Goal: Task Accomplishment & Management: Complete application form

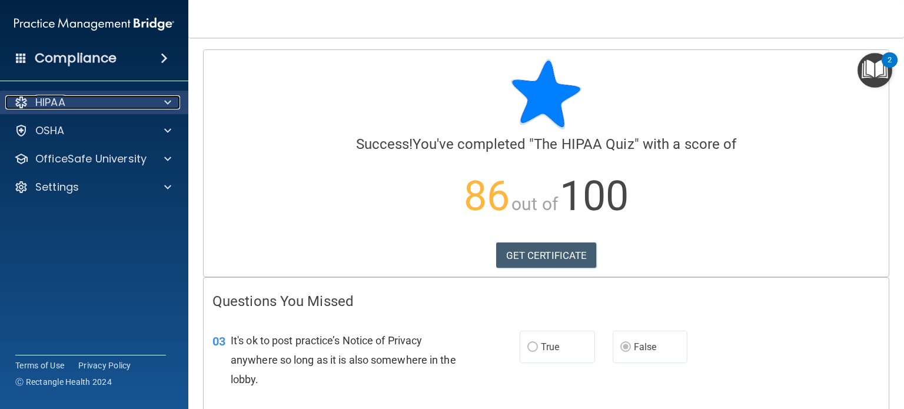
click at [108, 101] on div "HIPAA" at bounding box center [78, 102] width 146 height 14
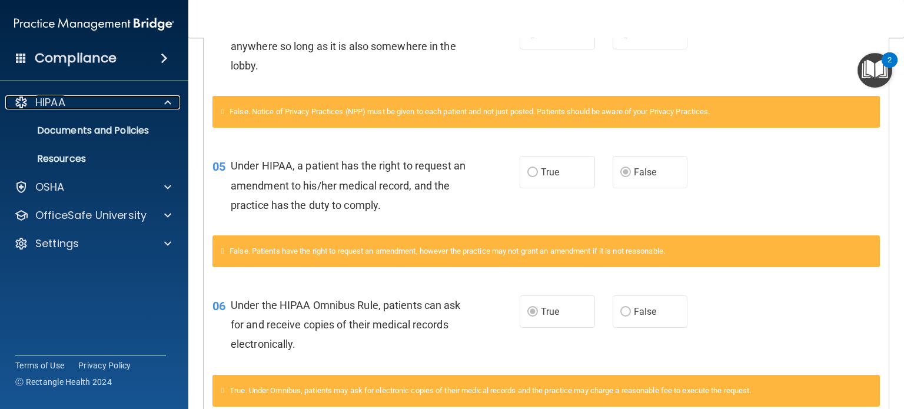
scroll to position [412, 0]
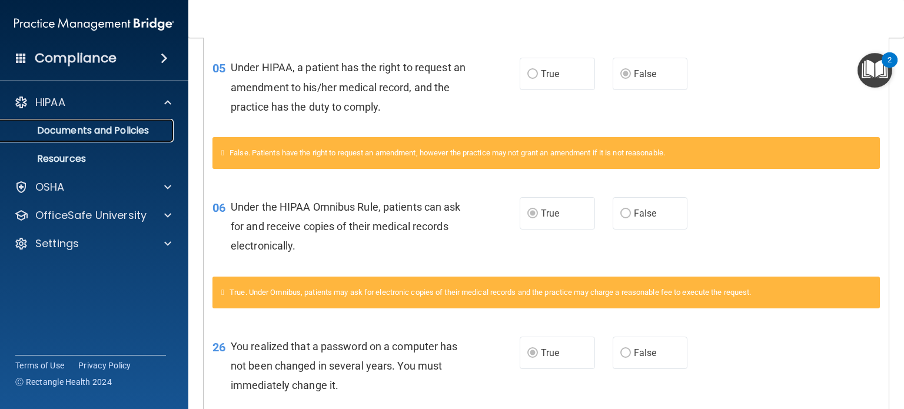
click at [120, 128] on p "Documents and Policies" at bounding box center [88, 131] width 161 height 12
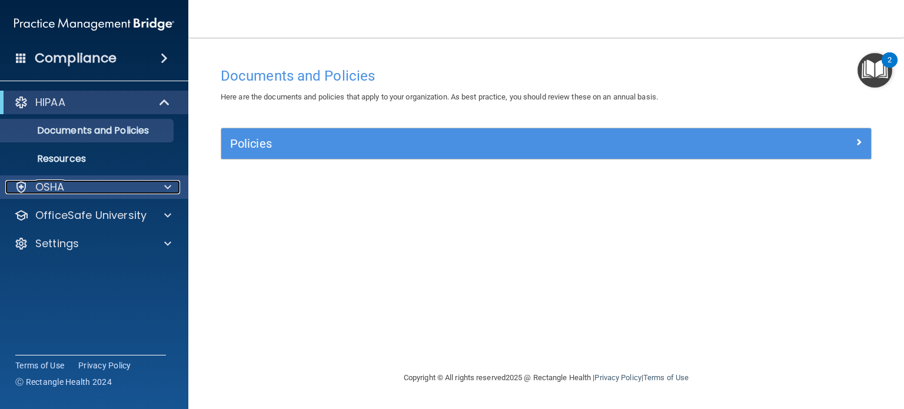
click at [123, 185] on div "OSHA" at bounding box center [78, 187] width 146 height 14
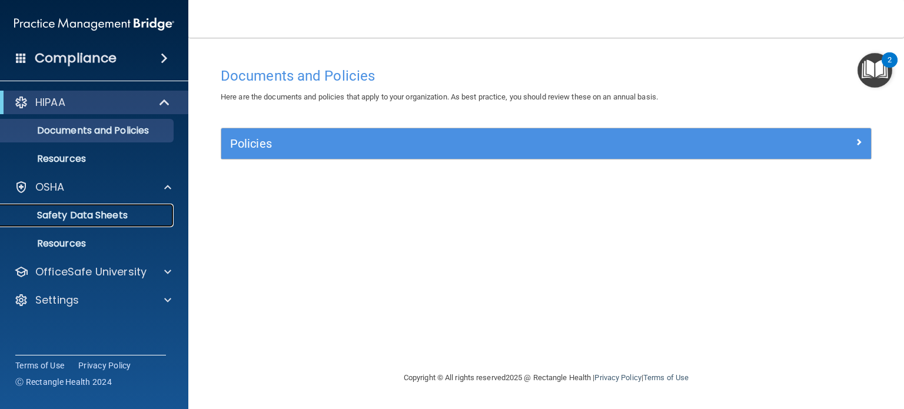
click at [121, 215] on p "Safety Data Sheets" at bounding box center [88, 215] width 161 height 12
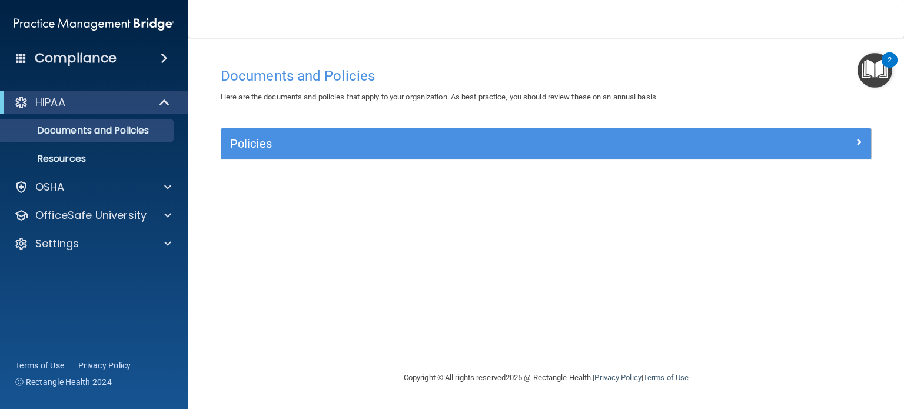
click at [162, 58] on span at bounding box center [164, 58] width 7 height 14
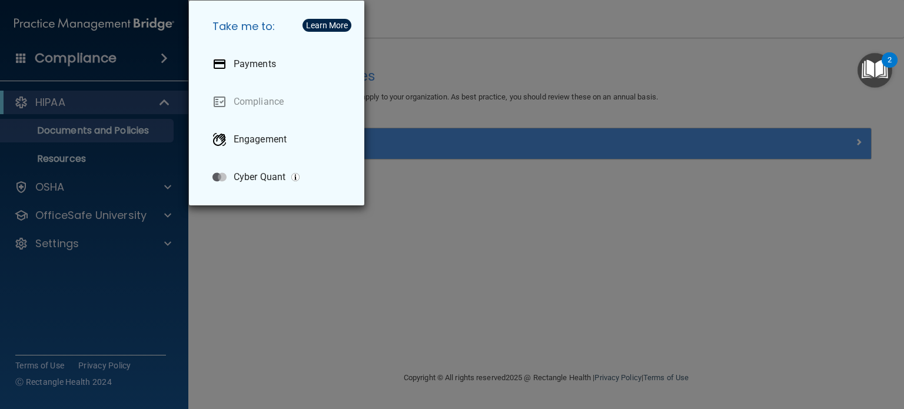
click at [122, 155] on div "Take me to: Payments Compliance Engagement Cyber Quant" at bounding box center [452, 204] width 904 height 409
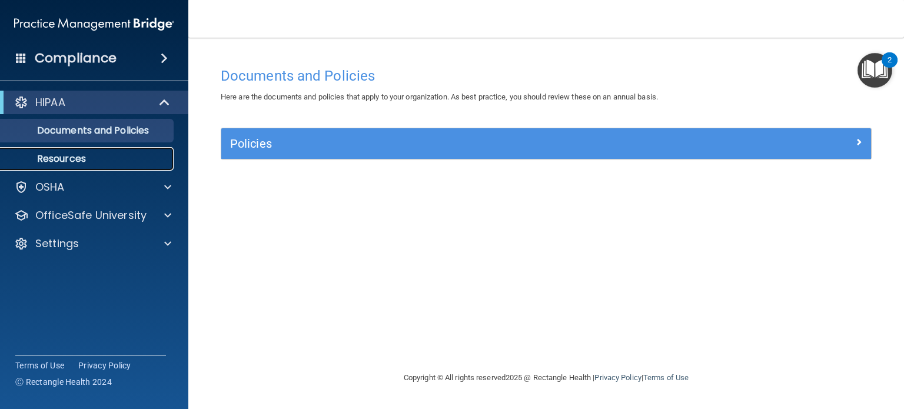
click at [88, 154] on p "Resources" at bounding box center [88, 159] width 161 height 12
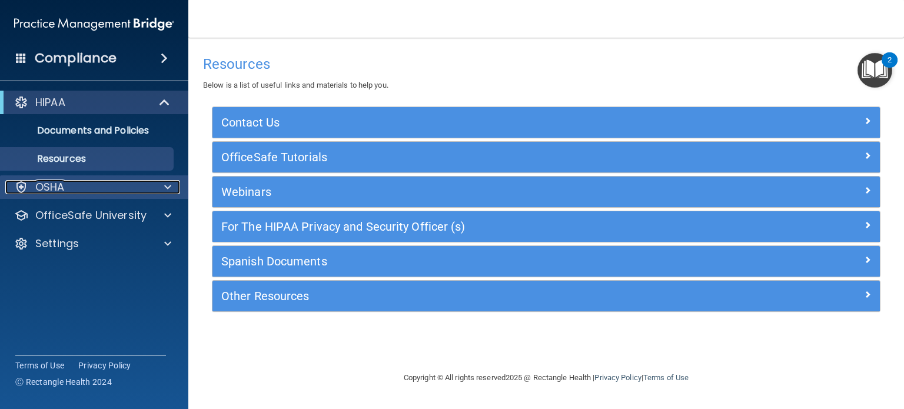
click at [93, 185] on div "OSHA" at bounding box center [78, 187] width 146 height 14
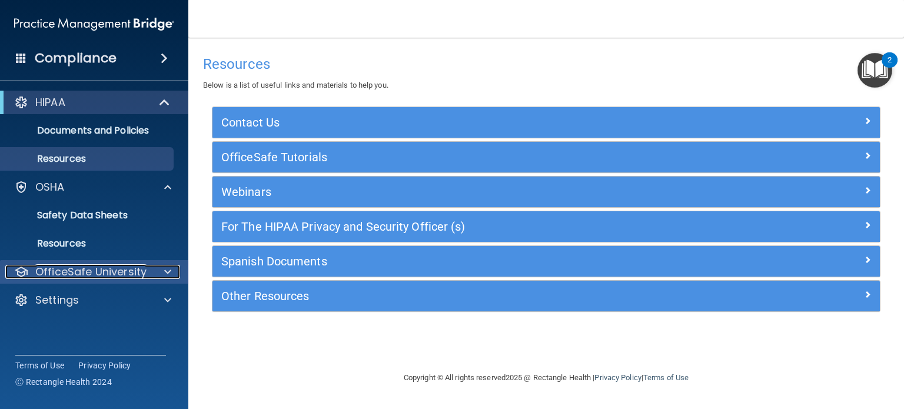
click at [78, 276] on p "OfficeSafe University" at bounding box center [90, 272] width 111 height 14
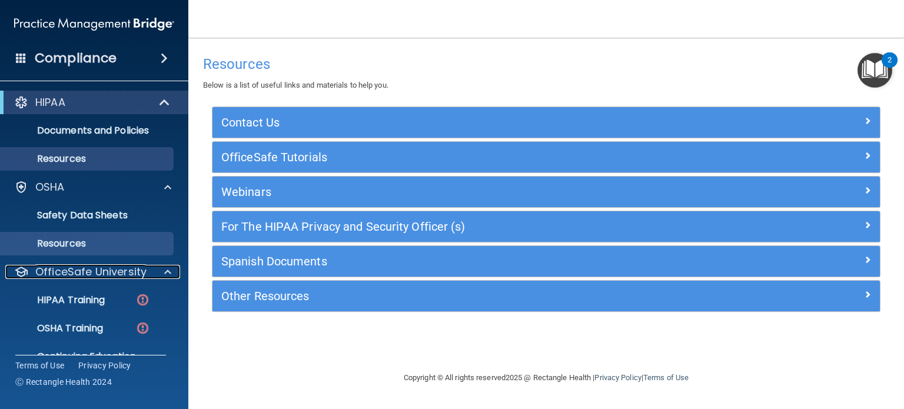
scroll to position [51, 0]
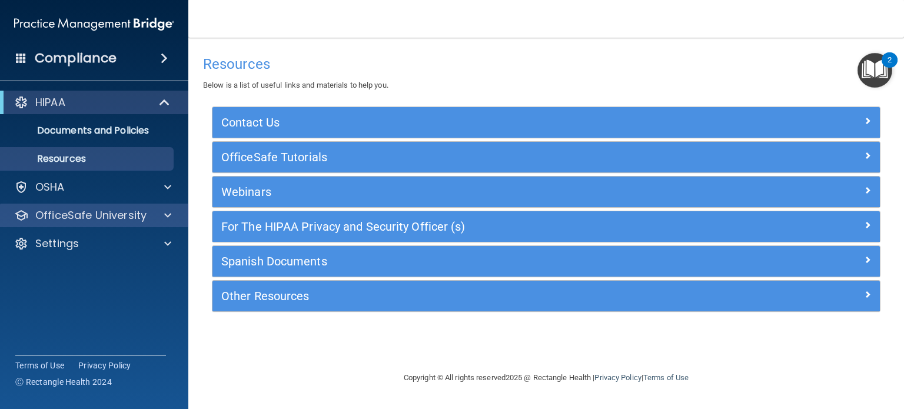
click at [166, 224] on div "OfficeSafe University" at bounding box center [94, 216] width 189 height 24
click at [159, 216] on div at bounding box center [165, 215] width 29 height 14
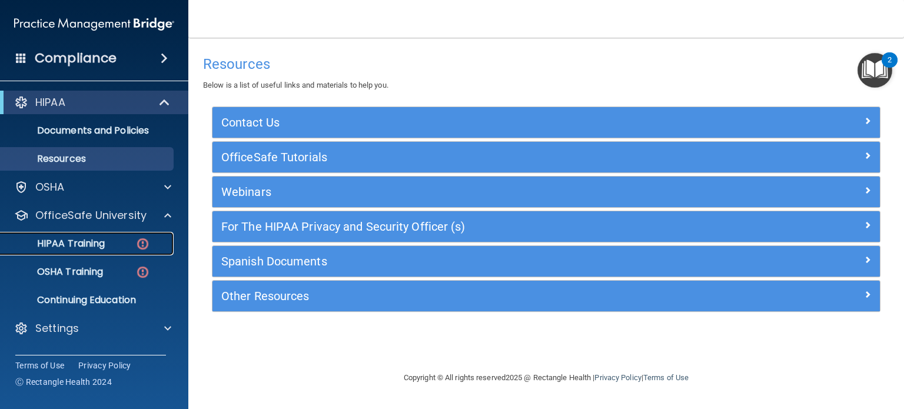
click at [138, 250] on img at bounding box center [142, 244] width 15 height 15
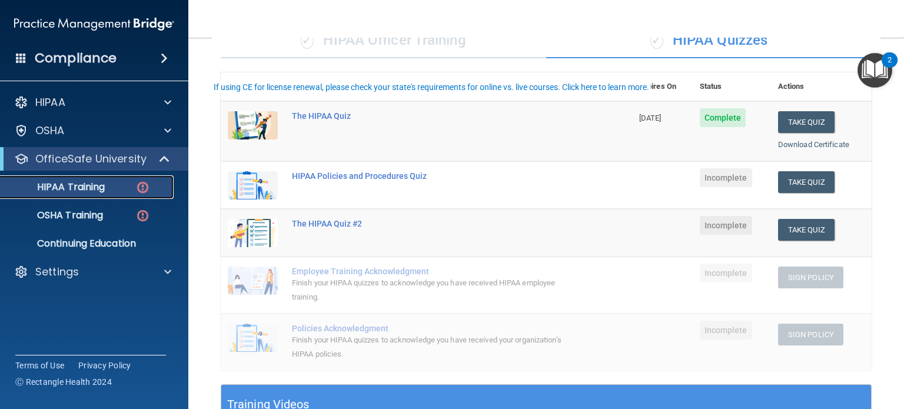
scroll to position [118, 0]
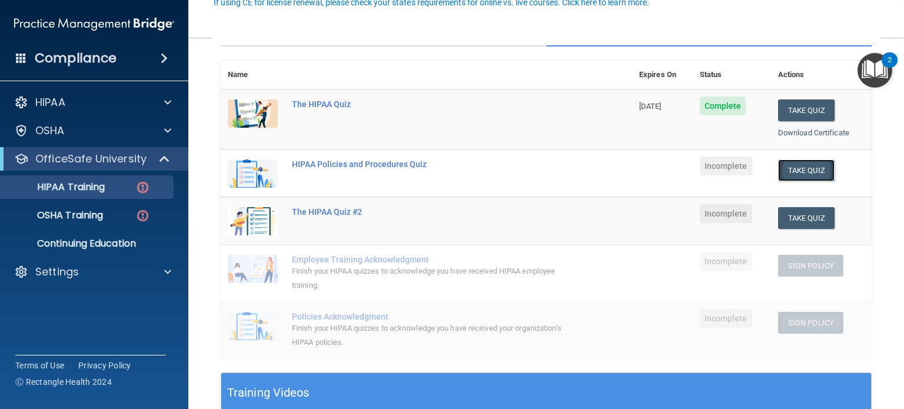
click at [796, 170] on button "Take Quiz" at bounding box center [806, 170] width 56 height 22
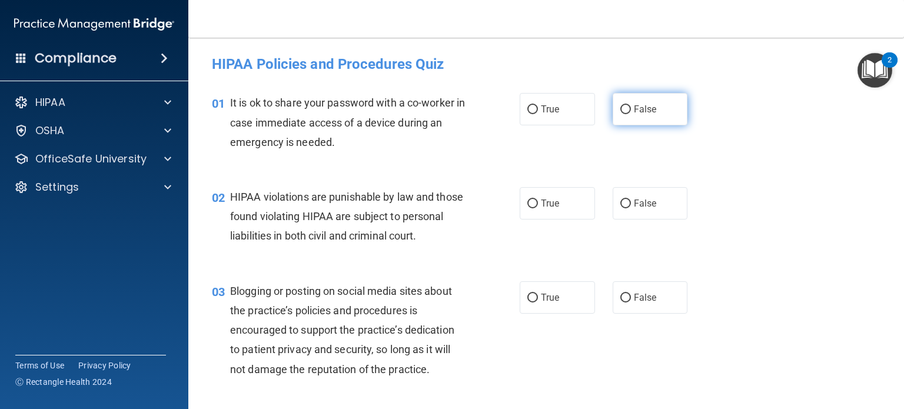
click at [626, 107] on label "False" at bounding box center [650, 109] width 75 height 32
click at [626, 107] on input "False" at bounding box center [625, 109] width 11 height 9
radio input "true"
click at [527, 204] on input "True" at bounding box center [532, 203] width 11 height 9
radio input "true"
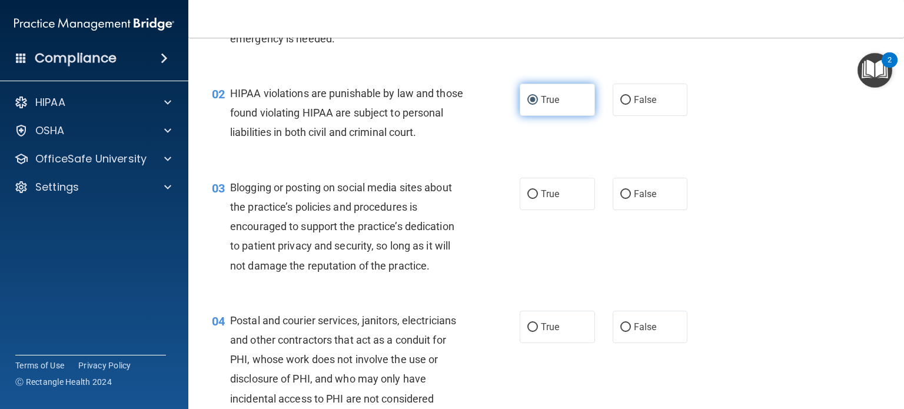
scroll to position [118, 0]
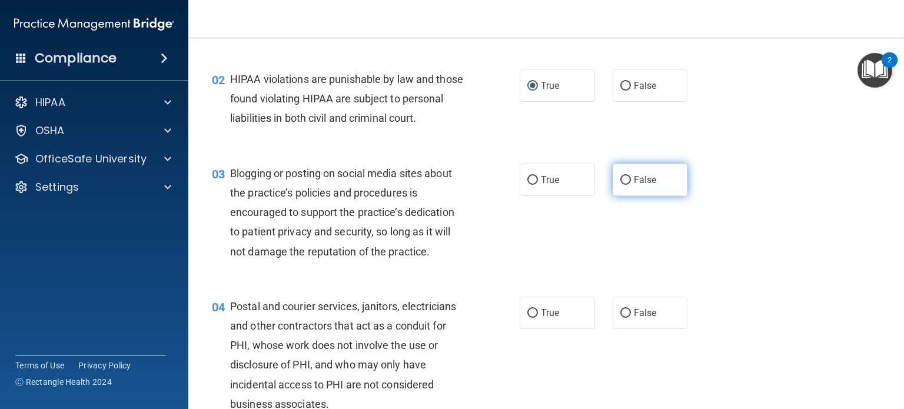
click at [620, 185] on input "False" at bounding box center [625, 180] width 11 height 9
radio input "true"
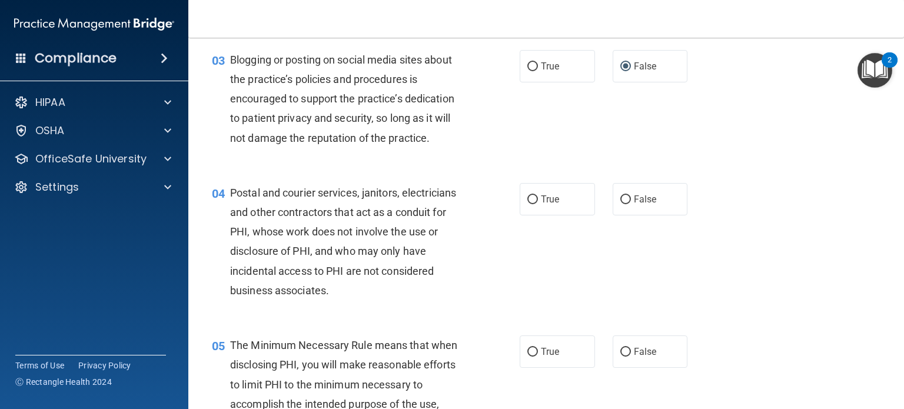
scroll to position [235, 0]
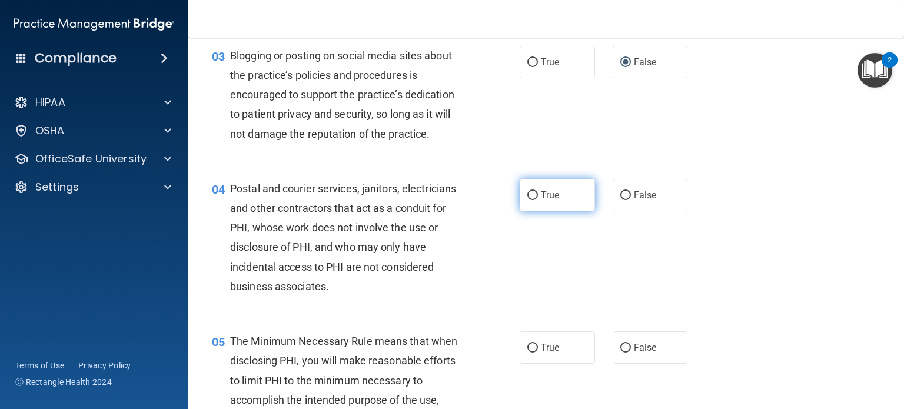
click at [541, 201] on span "True" at bounding box center [550, 194] width 18 height 11
click at [538, 200] on input "True" at bounding box center [532, 195] width 11 height 9
radio input "true"
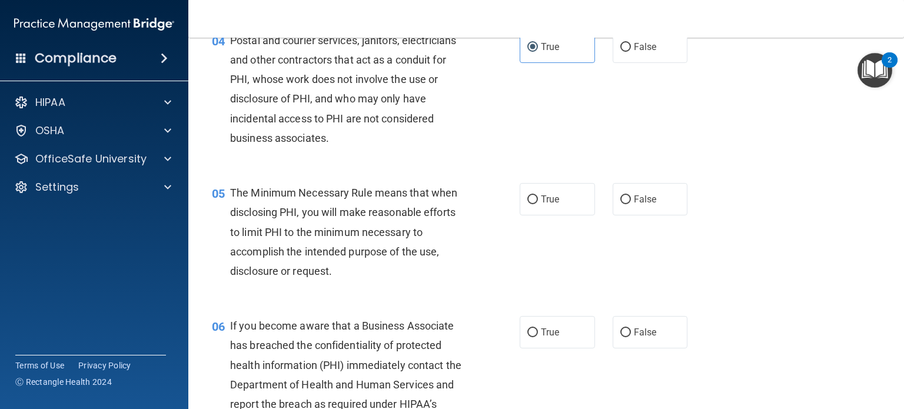
scroll to position [412, 0]
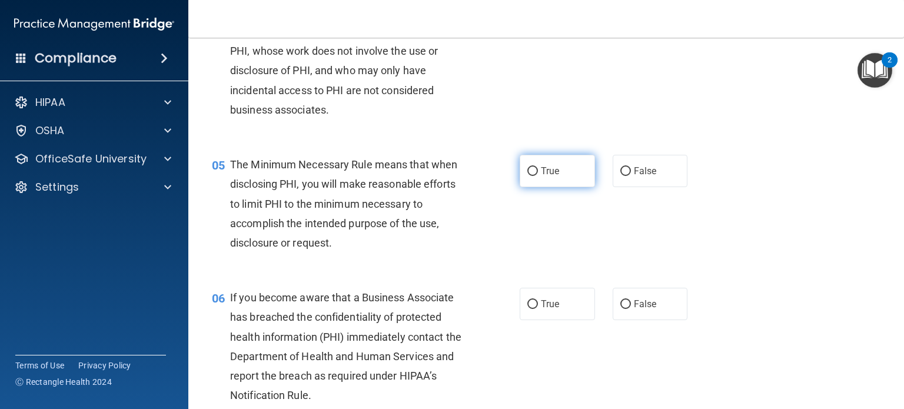
click at [541, 177] on span "True" at bounding box center [550, 170] width 18 height 11
click at [538, 176] on input "True" at bounding box center [532, 171] width 11 height 9
radio input "true"
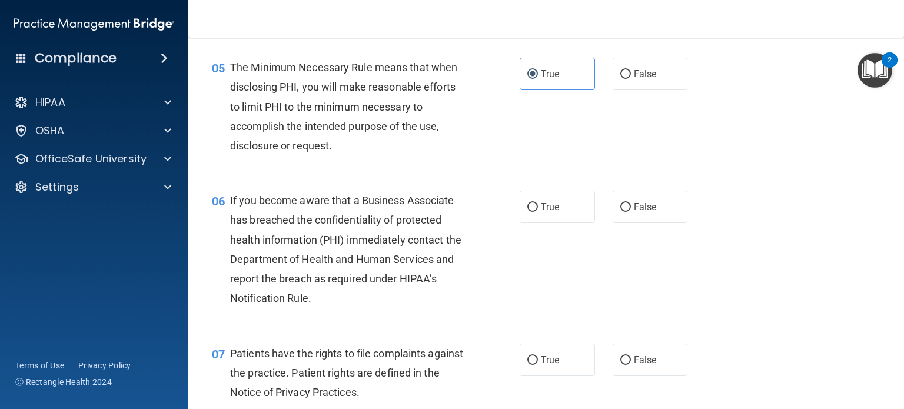
scroll to position [530, 0]
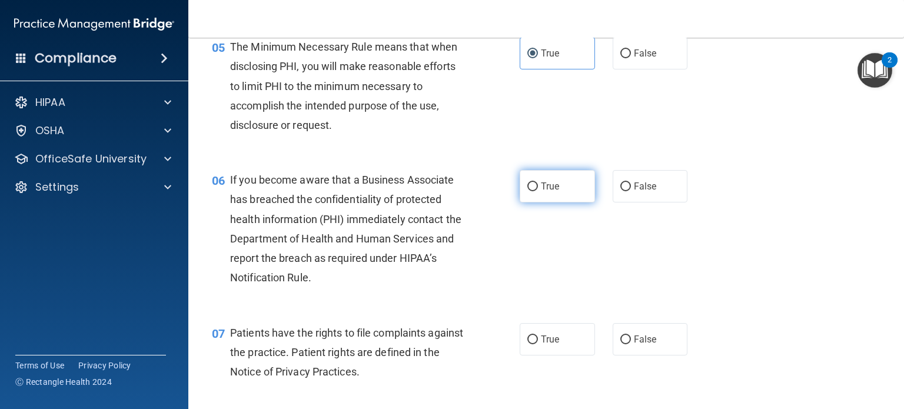
click at [535, 202] on label "True" at bounding box center [557, 186] width 75 height 32
click at [535, 191] on input "True" at bounding box center [532, 186] width 11 height 9
radio input "true"
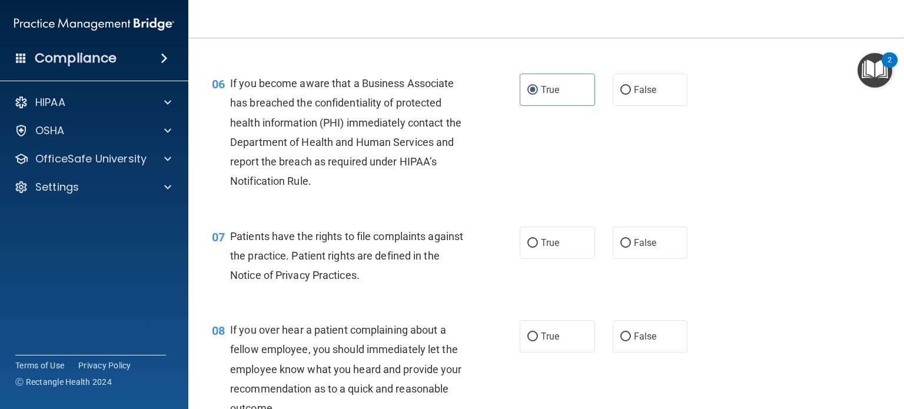
scroll to position [647, 0]
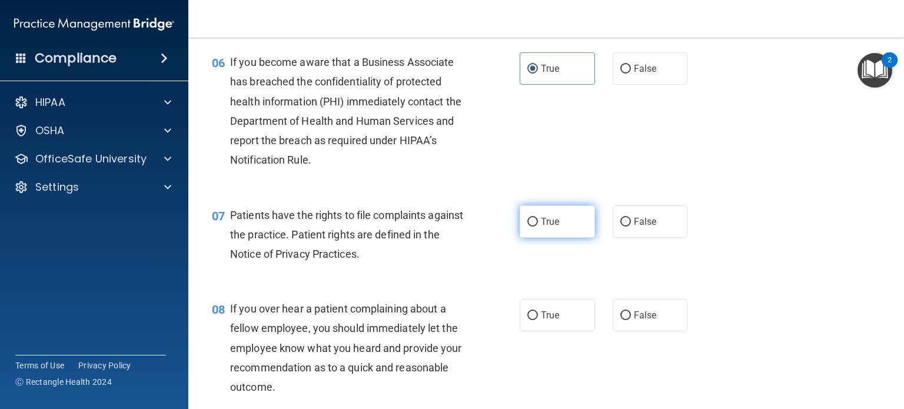
click at [522, 237] on label "True" at bounding box center [557, 221] width 75 height 32
click at [527, 227] on input "True" at bounding box center [532, 222] width 11 height 9
radio input "true"
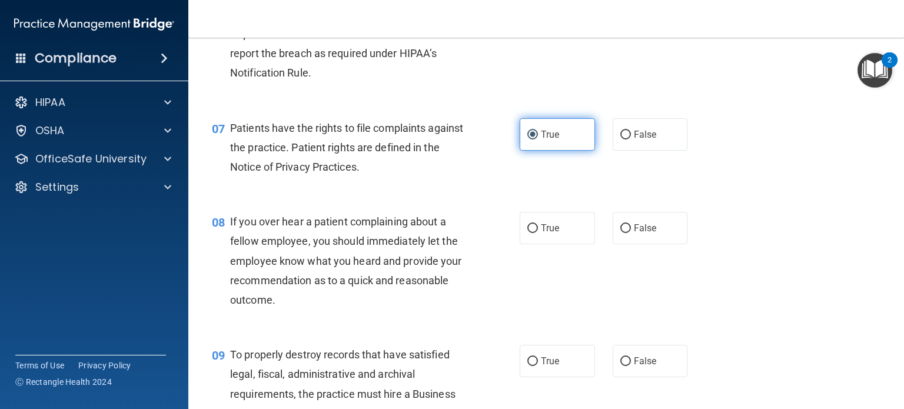
scroll to position [765, 0]
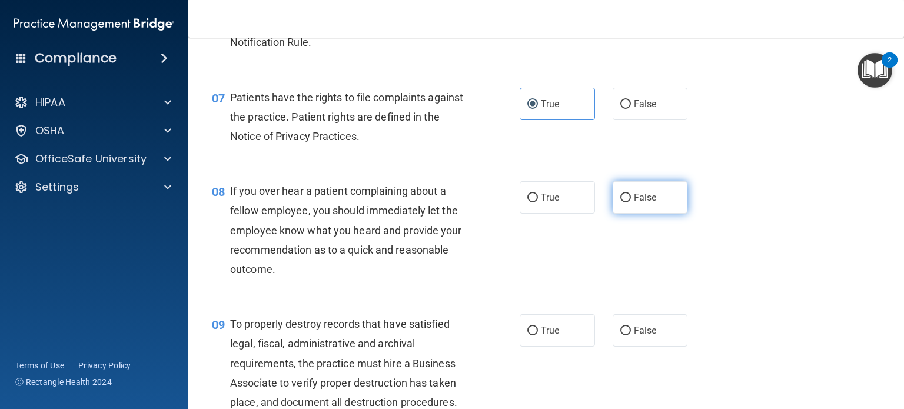
click at [640, 203] on span "False" at bounding box center [645, 197] width 23 height 11
click at [631, 202] on input "False" at bounding box center [625, 198] width 11 height 9
radio input "true"
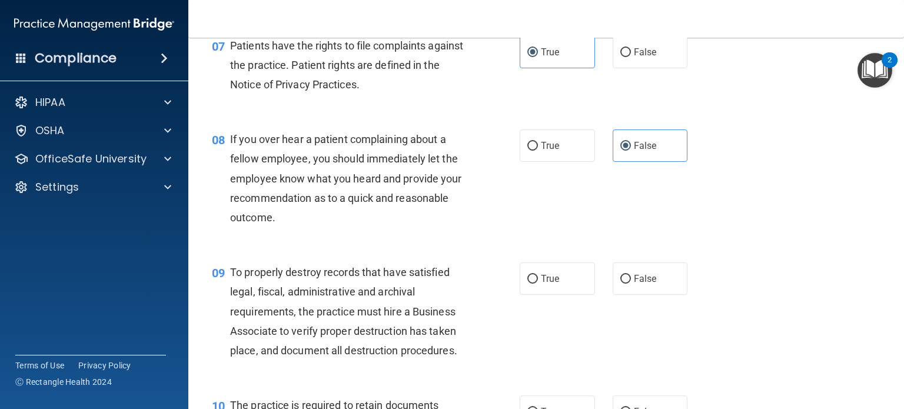
scroll to position [824, 0]
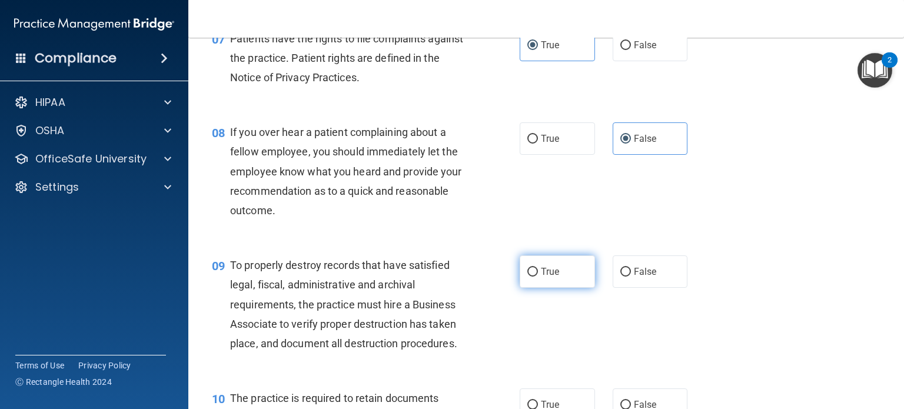
click at [545, 277] on span "True" at bounding box center [550, 271] width 18 height 11
click at [538, 277] on input "True" at bounding box center [532, 272] width 11 height 9
radio input "true"
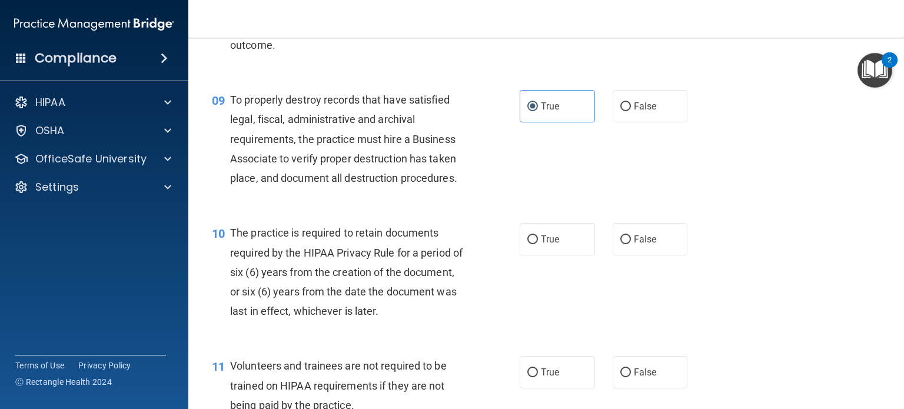
scroll to position [1000, 0]
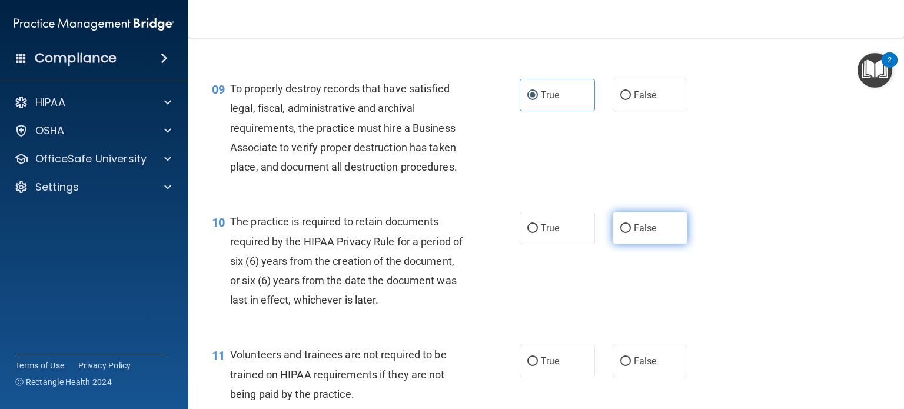
click at [613, 244] on label "False" at bounding box center [650, 228] width 75 height 32
click at [620, 233] on input "False" at bounding box center [625, 228] width 11 height 9
radio input "true"
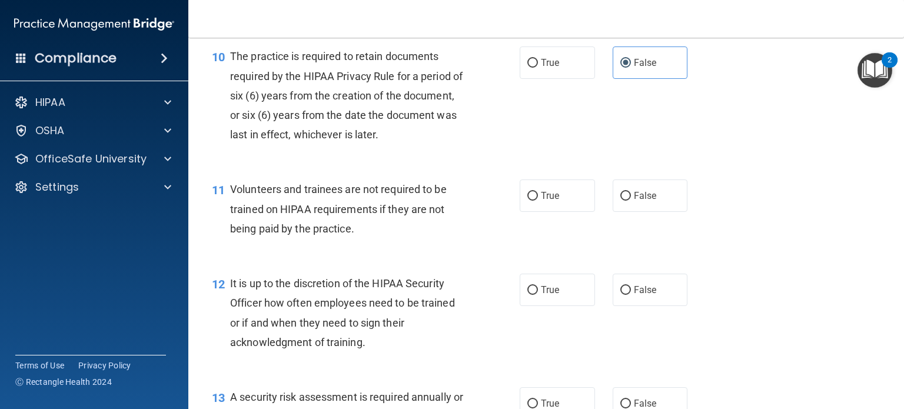
scroll to position [1177, 0]
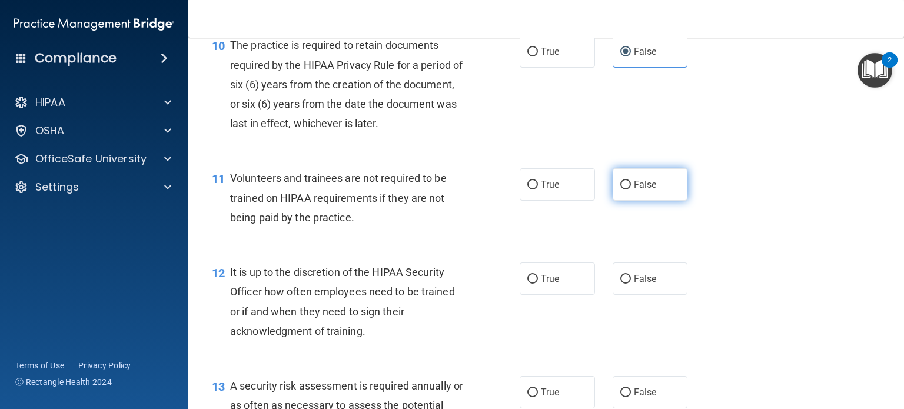
click at [634, 194] on label "False" at bounding box center [650, 184] width 75 height 32
click at [631, 189] on input "False" at bounding box center [625, 185] width 11 height 9
radio input "true"
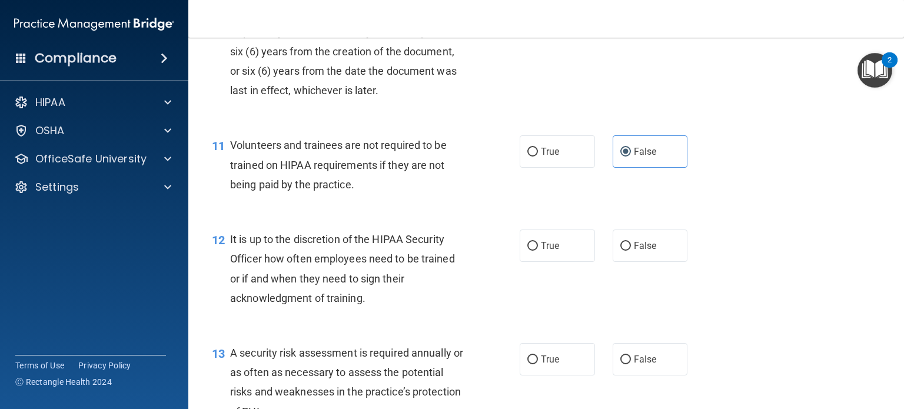
scroll to position [1236, 0]
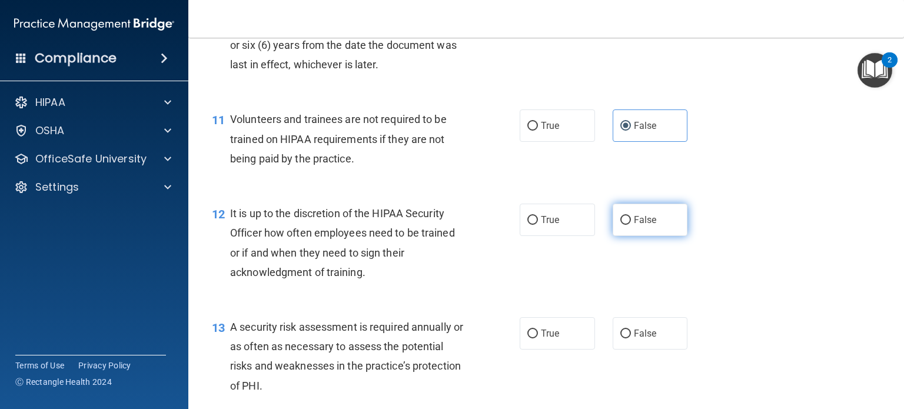
click at [634, 225] on span "False" at bounding box center [645, 219] width 23 height 11
click at [630, 225] on input "False" at bounding box center [625, 220] width 11 height 9
radio input "true"
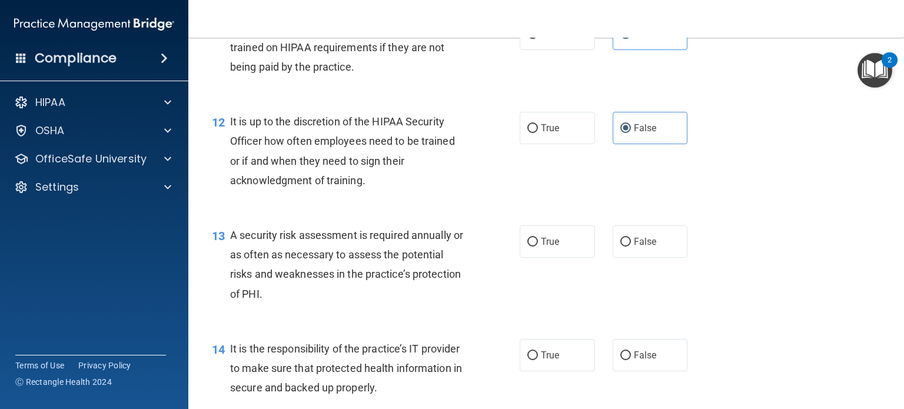
scroll to position [1353, 0]
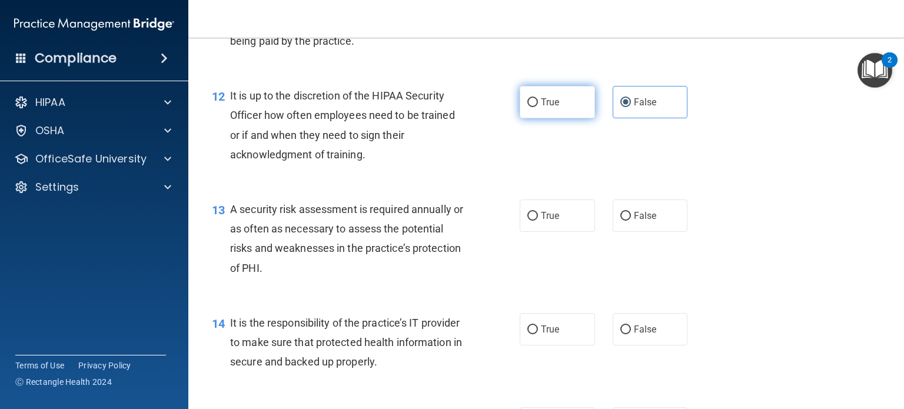
click at [541, 108] on span "True" at bounding box center [550, 102] width 18 height 11
click at [537, 107] on input "True" at bounding box center [532, 102] width 11 height 9
radio input "true"
radio input "false"
click at [556, 232] on label "True" at bounding box center [557, 215] width 75 height 32
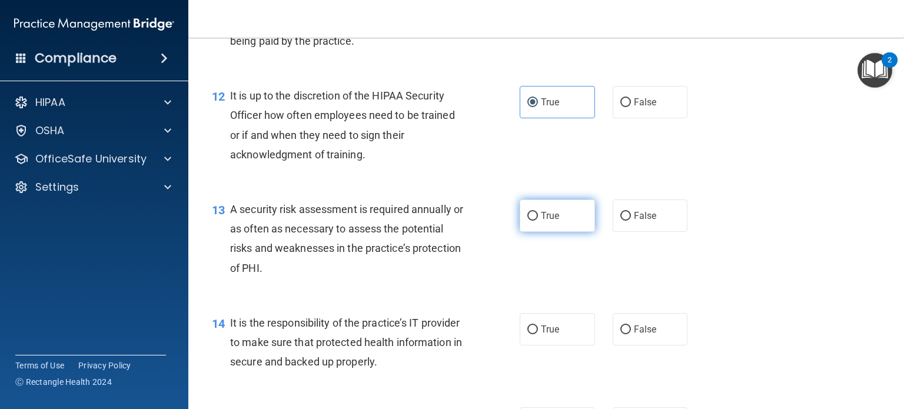
click at [538, 221] on input "True" at bounding box center [532, 216] width 11 height 9
radio input "true"
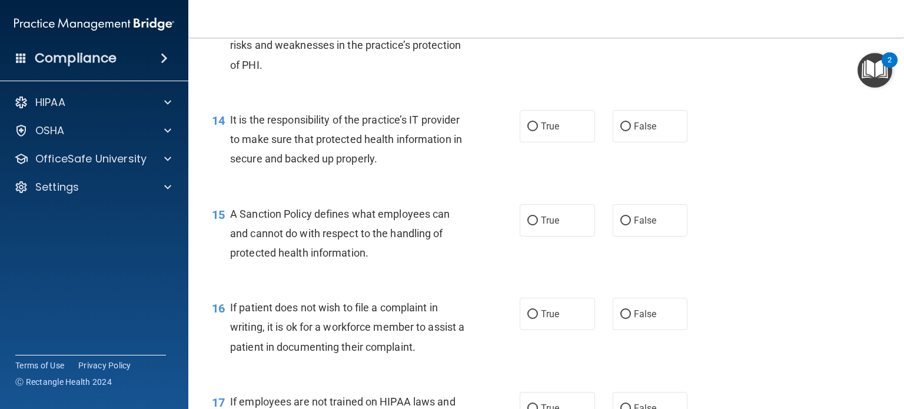
scroll to position [1471, 0]
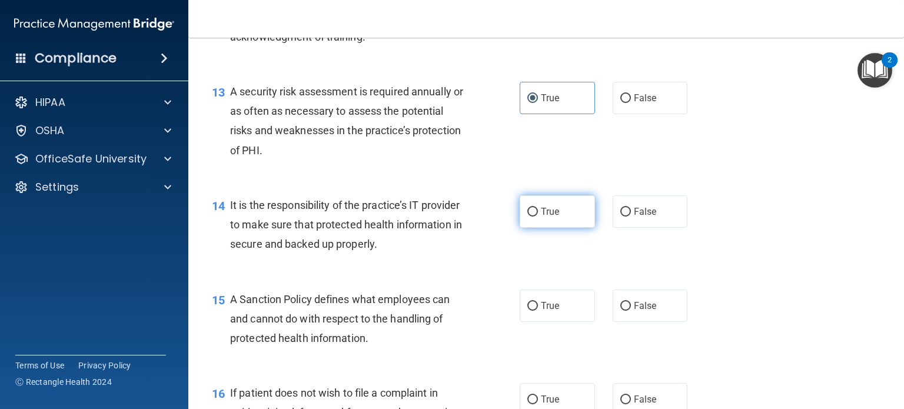
click at [527, 217] on input "True" at bounding box center [532, 212] width 11 height 9
radio input "true"
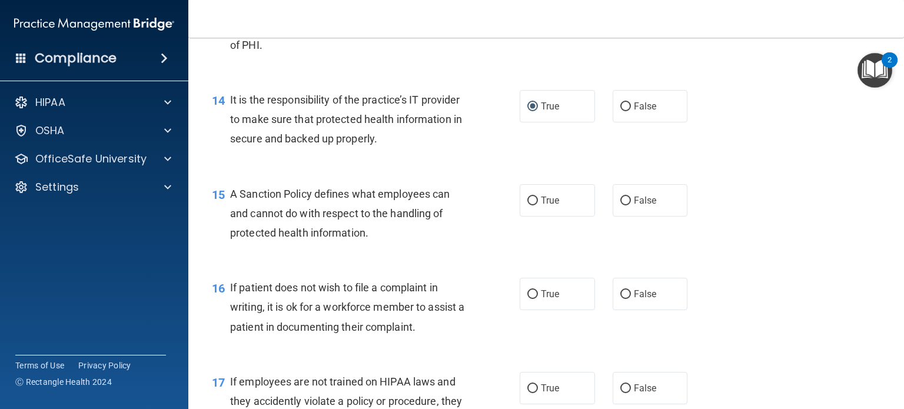
scroll to position [1589, 0]
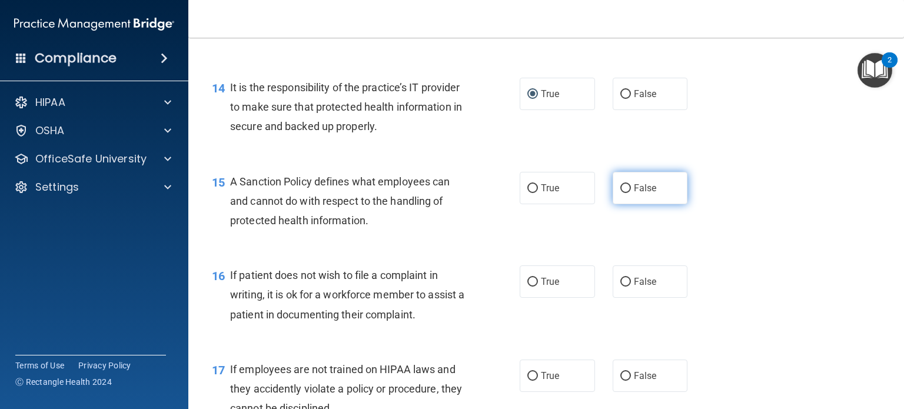
click at [651, 201] on label "False" at bounding box center [650, 188] width 75 height 32
click at [631, 193] on input "False" at bounding box center [625, 188] width 11 height 9
radio input "true"
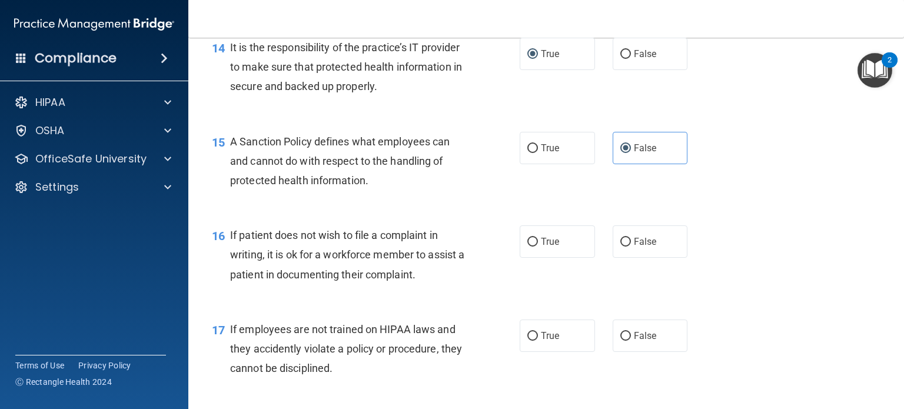
scroll to position [1648, 0]
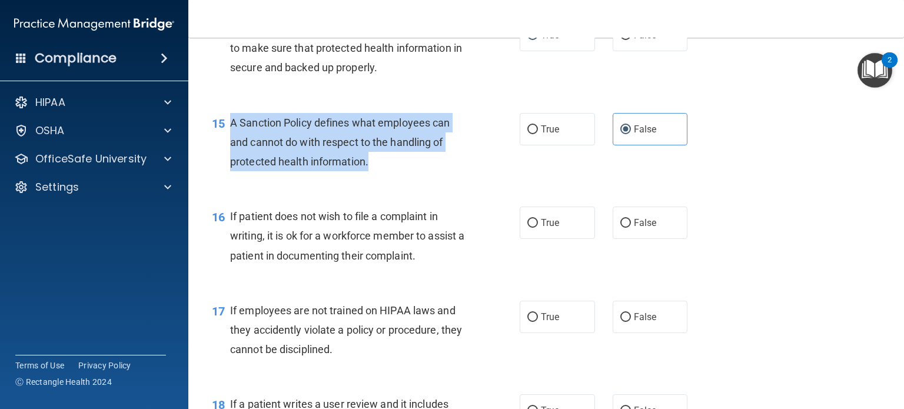
drag, startPoint x: 231, startPoint y: 138, endPoint x: 367, endPoint y: 184, distance: 143.8
click at [367, 168] on span "A Sanction Policy defines what employees can and cannot do with respect to the …" at bounding box center [339, 142] width 219 height 51
copy span "A Sanction Policy defines what employees can and cannot do with respect to the …"
click at [527, 134] on input "True" at bounding box center [532, 129] width 11 height 9
radio input "true"
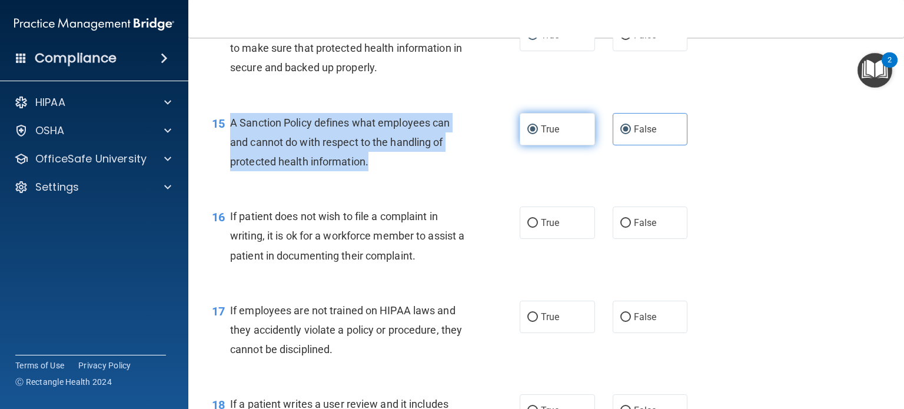
radio input "false"
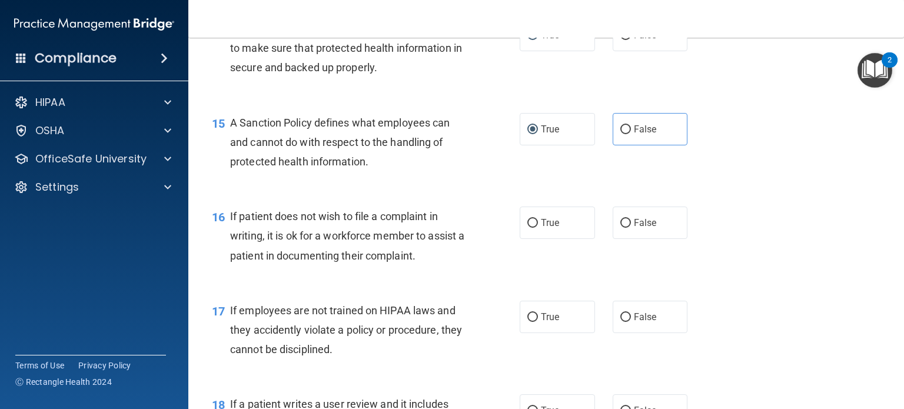
click at [232, 250] on span "If patient does not wish to file a complaint in writing, it is ok for a workfor…" at bounding box center [347, 235] width 234 height 51
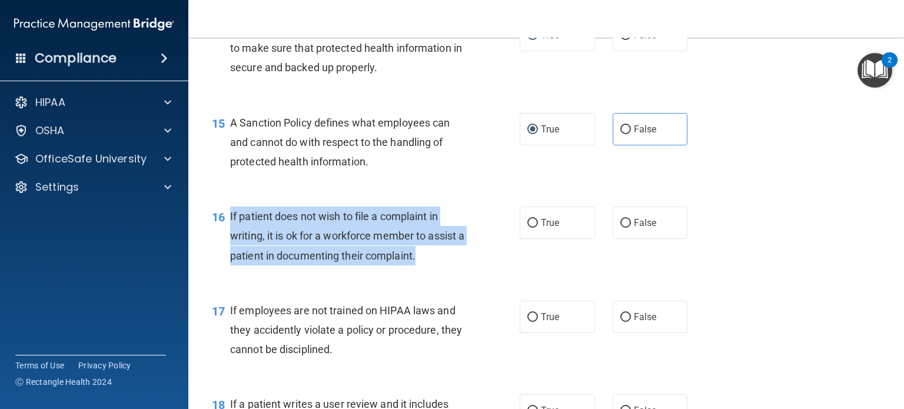
drag, startPoint x: 228, startPoint y: 233, endPoint x: 432, endPoint y: 278, distance: 209.0
click at [432, 271] on div "16 If patient does not wish to file a complaint in writing, it is ok for a work…" at bounding box center [365, 239] width 343 height 65
copy div "If patient does not wish to file a complaint in writing, it is ok for a workfor…"
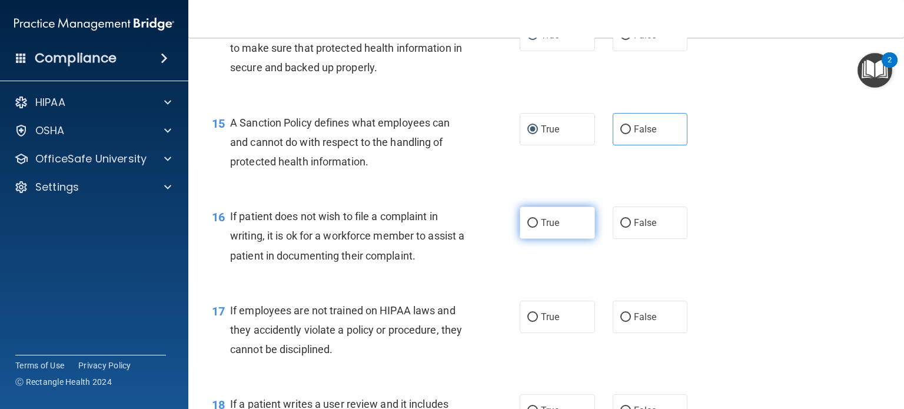
click at [547, 228] on span "True" at bounding box center [550, 222] width 18 height 11
click at [538, 228] on input "True" at bounding box center [532, 223] width 11 height 9
radio input "true"
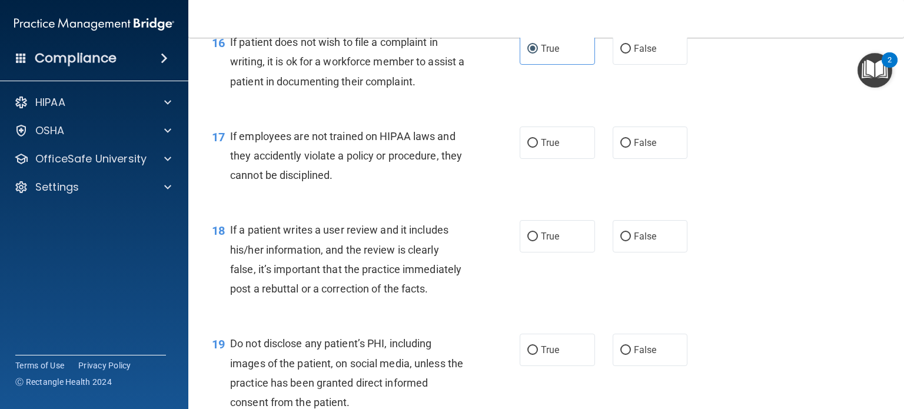
scroll to position [1824, 0]
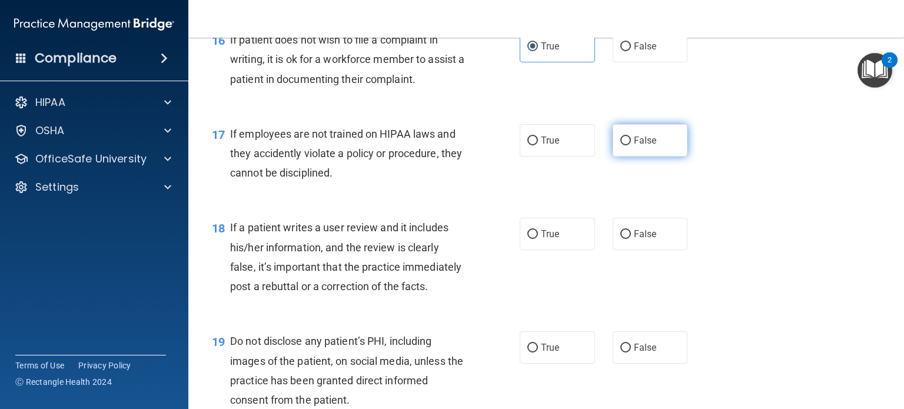
click at [620, 145] on input "False" at bounding box center [625, 141] width 11 height 9
radio input "true"
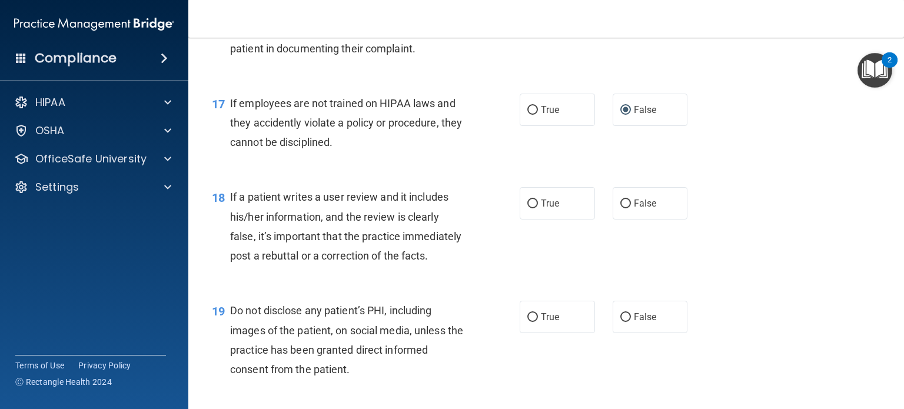
scroll to position [1883, 0]
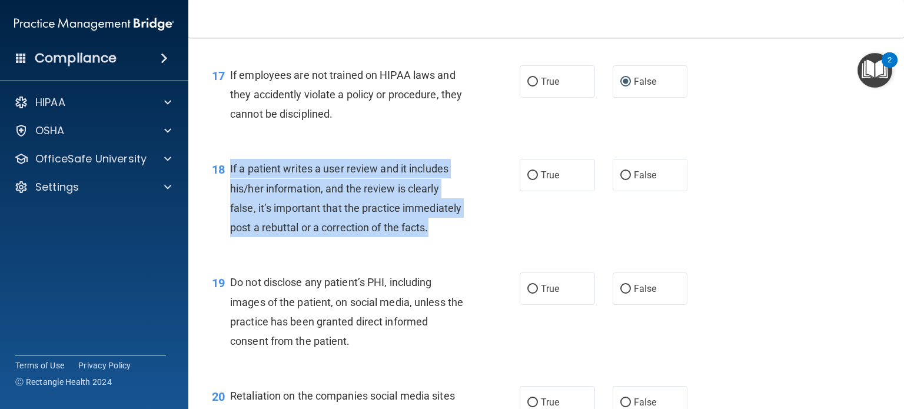
drag, startPoint x: 229, startPoint y: 184, endPoint x: 290, endPoint y: 269, distance: 104.8
click at [290, 237] on div "If a patient writes a user review and it includes his/her information, and the …" at bounding box center [352, 198] width 244 height 78
copy span "If a patient writes a user review and it includes his/her information, and the …"
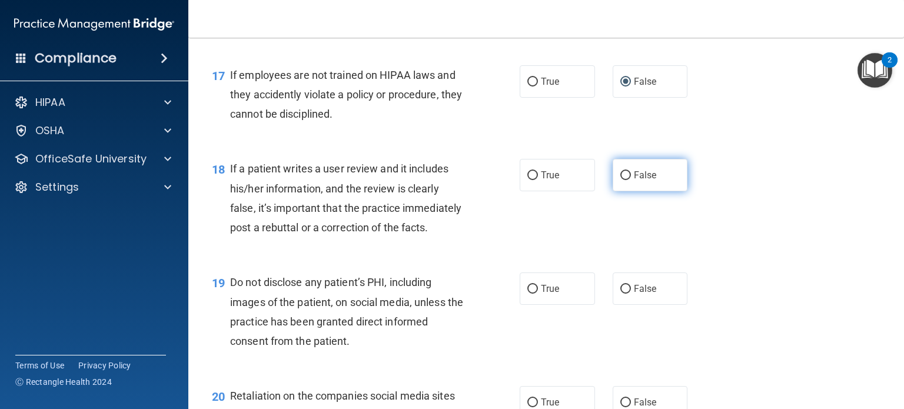
click at [629, 185] on label "False" at bounding box center [650, 175] width 75 height 32
click at [629, 180] on input "False" at bounding box center [625, 175] width 11 height 9
radio input "true"
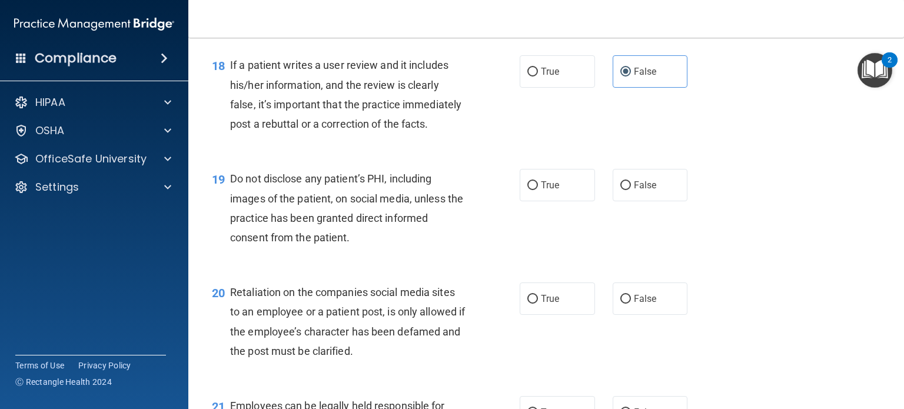
scroll to position [2059, 0]
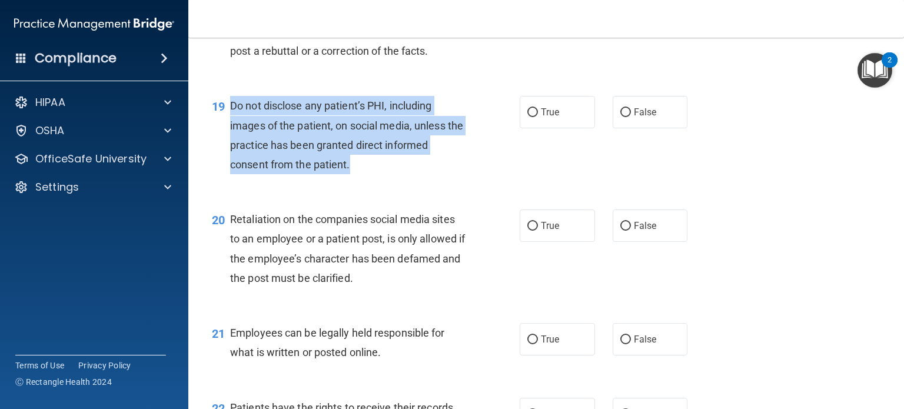
drag, startPoint x: 229, startPoint y: 144, endPoint x: 366, endPoint y: 190, distance: 144.2
click at [372, 174] on div "Do not disclose any patient’s PHI, including images of the patient, on social m…" at bounding box center [352, 135] width 244 height 78
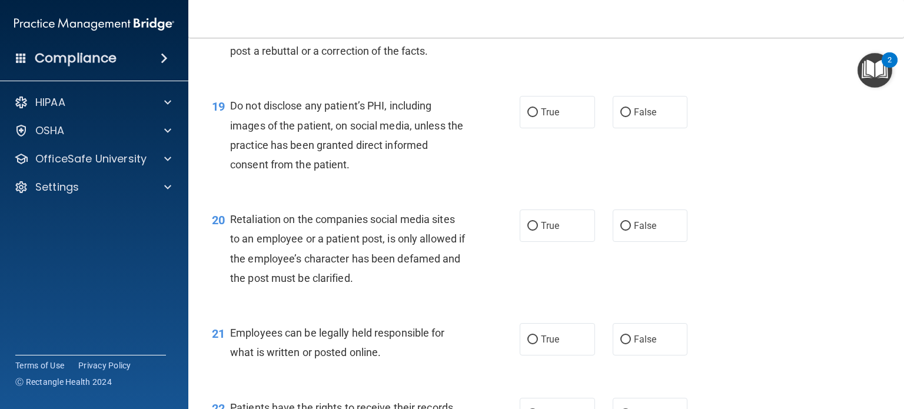
click at [390, 195] on div "19 Do not disclose any patient’s PHI, including images of the patient, on socia…" at bounding box center [546, 138] width 686 height 114
click at [544, 118] on span "True" at bounding box center [550, 112] width 18 height 11
click at [538, 117] on input "True" at bounding box center [532, 112] width 11 height 9
radio input "true"
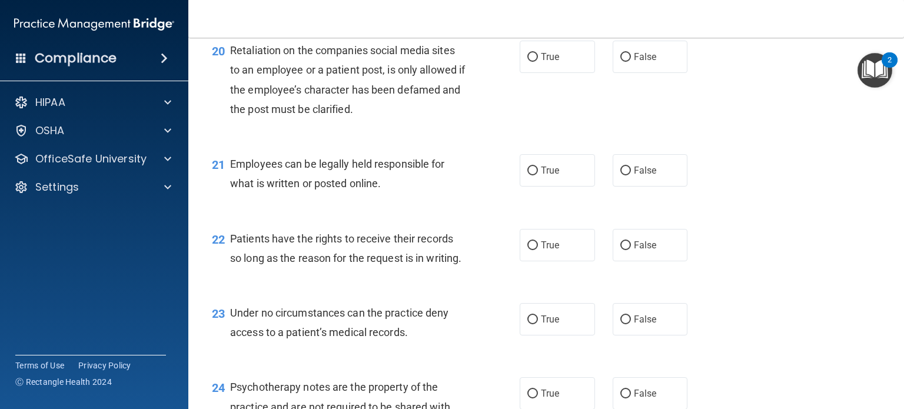
scroll to position [2236, 0]
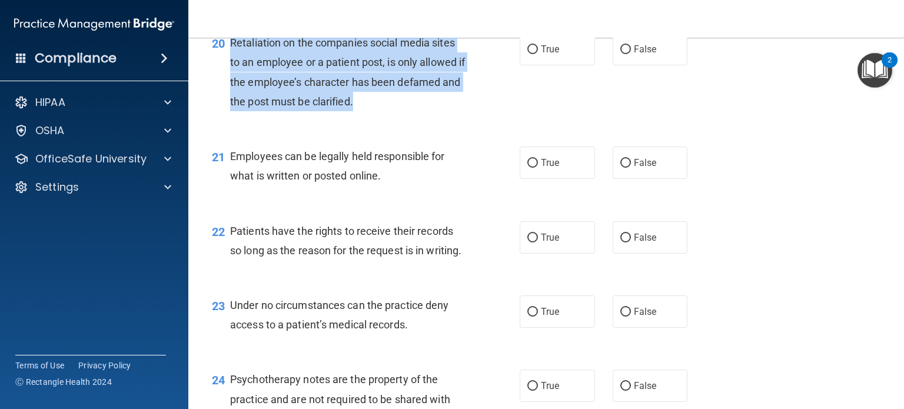
drag, startPoint x: 231, startPoint y: 77, endPoint x: 385, endPoint y: 150, distance: 170.6
click at [385, 111] on div "Retaliation on the companies social media sites to an employee or a patient pos…" at bounding box center [352, 72] width 244 height 78
copy span "Retaliation on the companies social media sites to an employee or a patient pos…"
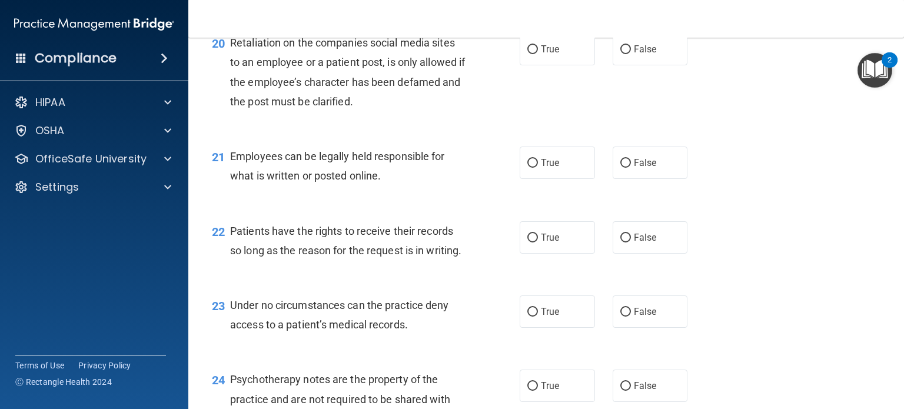
click at [428, 132] on div "20 Retaliation on the companies social media sites to an employee or a patient …" at bounding box center [546, 75] width 686 height 114
click at [622, 54] on input "False" at bounding box center [625, 49] width 11 height 9
radio input "true"
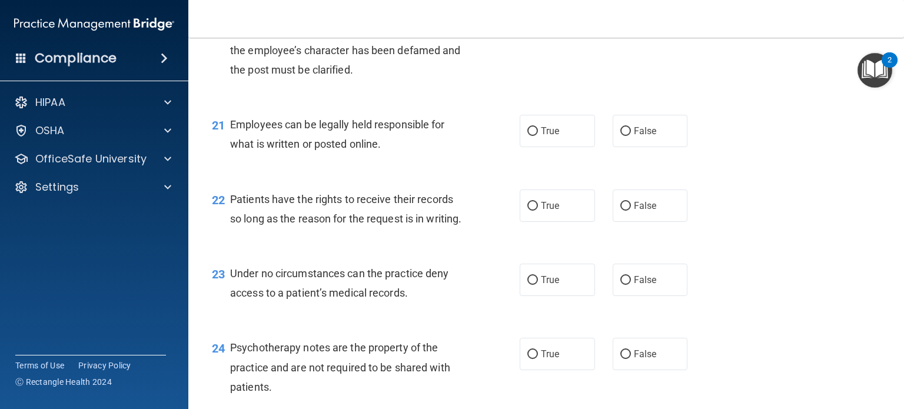
scroll to position [2295, 0]
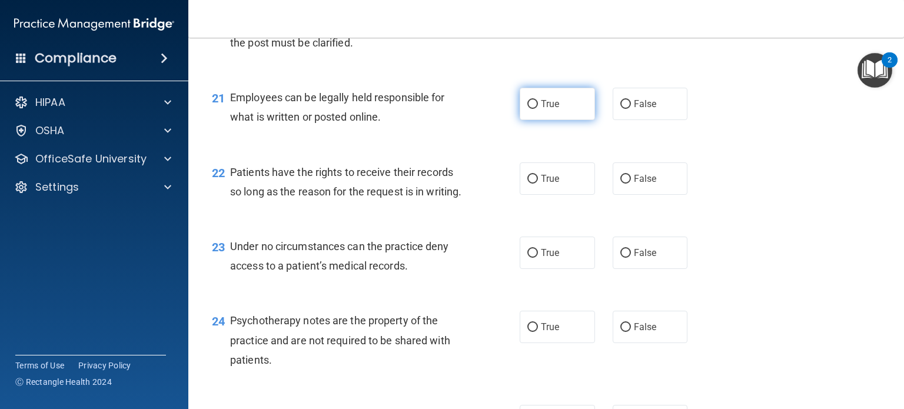
click at [546, 109] on span "True" at bounding box center [550, 103] width 18 height 11
click at [538, 109] on input "True" at bounding box center [532, 104] width 11 height 9
radio input "true"
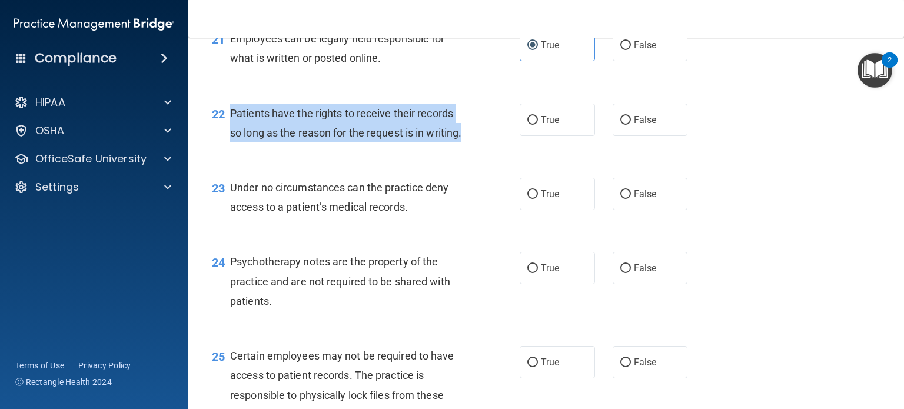
drag, startPoint x: 231, startPoint y: 149, endPoint x: 269, endPoint y: 203, distance: 66.3
click at [269, 148] on div "22 Patients have the rights to receive their records so long as the reason for …" at bounding box center [365, 126] width 343 height 45
copy span "Patients have the rights to receive their records so long as the reason for the…"
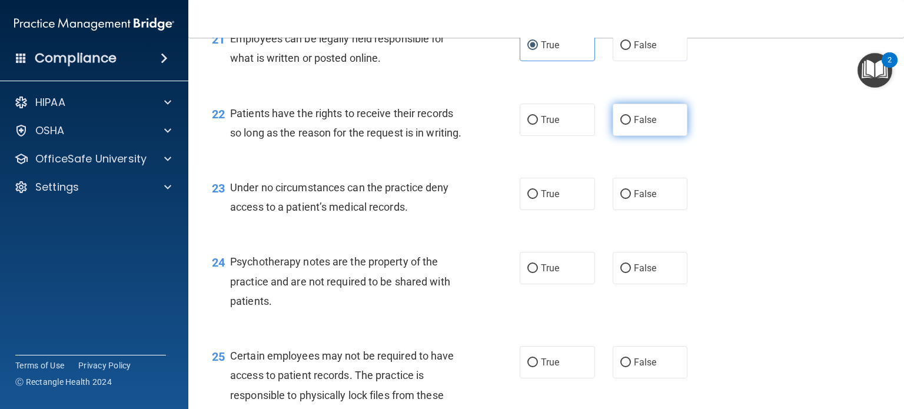
click at [667, 136] on label "False" at bounding box center [650, 120] width 75 height 32
click at [631, 125] on input "False" at bounding box center [625, 120] width 11 height 9
radio input "true"
click at [564, 210] on label "True" at bounding box center [557, 194] width 75 height 32
click at [538, 199] on input "True" at bounding box center [532, 194] width 11 height 9
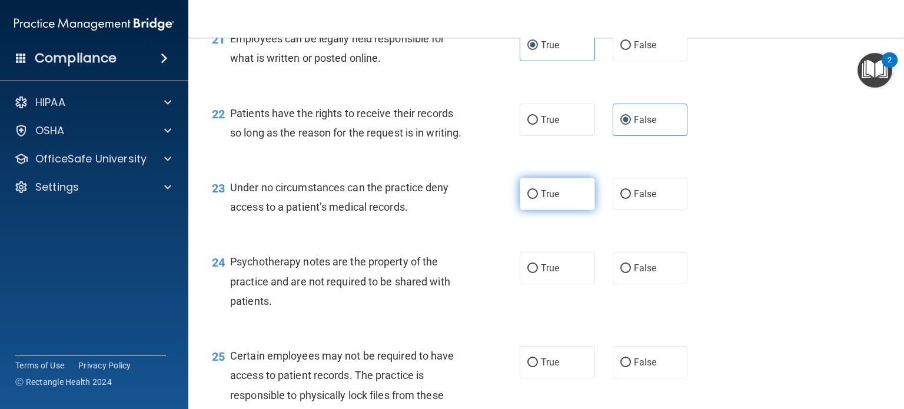
radio input "true"
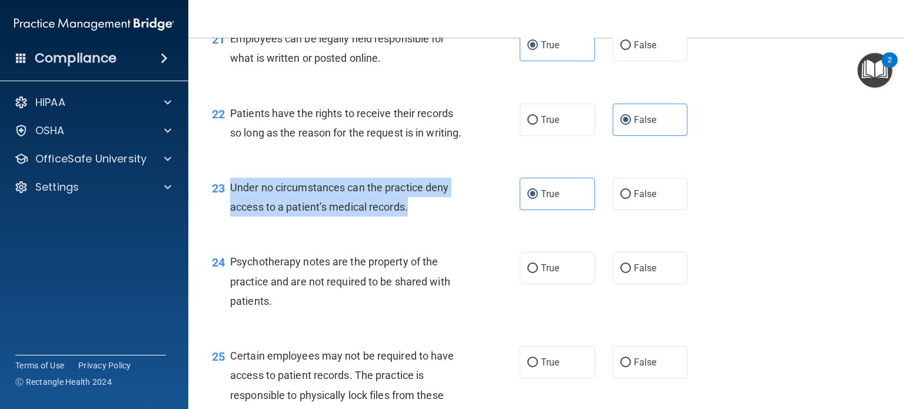
drag, startPoint x: 231, startPoint y: 245, endPoint x: 424, endPoint y: 261, distance: 193.7
click at [451, 217] on div "Under no circumstances can the practice deny access to a patient’s medical reco…" at bounding box center [352, 197] width 244 height 39
copy span "Under no circumstances can the practice deny access to a patient’s medical reco…"
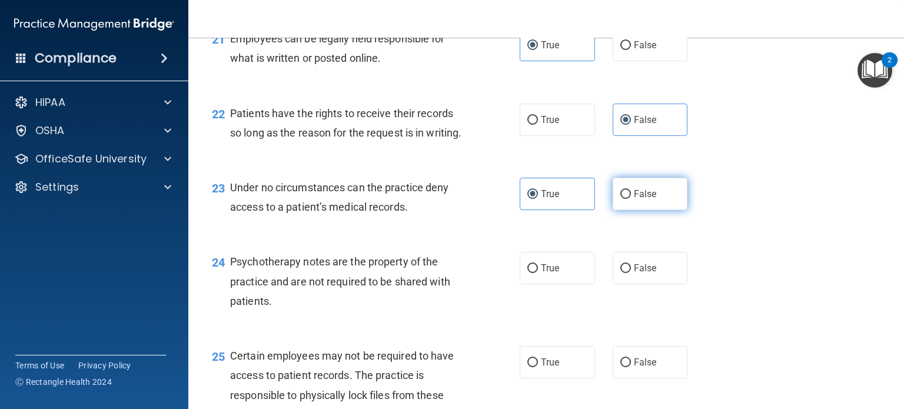
click at [634, 199] on span "False" at bounding box center [645, 193] width 23 height 11
click at [631, 199] on input "False" at bounding box center [625, 194] width 11 height 9
radio input "true"
radio input "false"
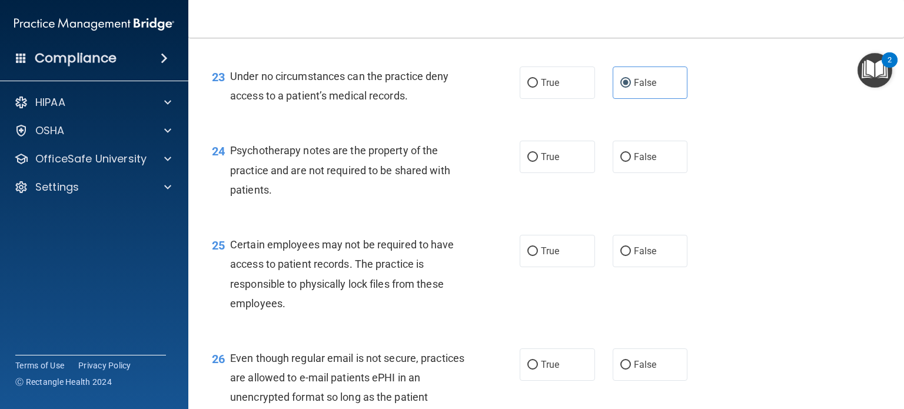
scroll to position [2471, 0]
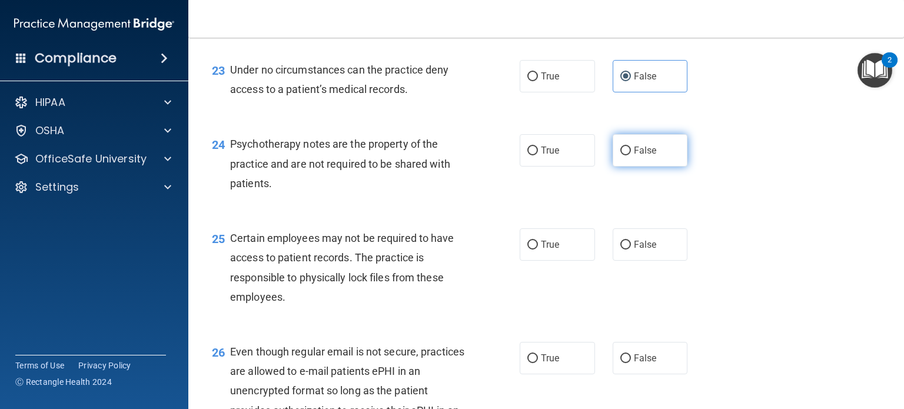
click at [621, 155] on input "False" at bounding box center [625, 151] width 11 height 9
radio input "true"
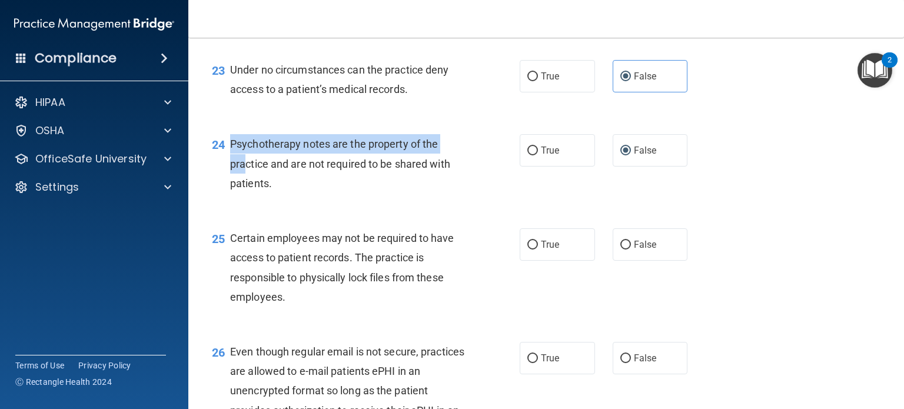
drag, startPoint x: 229, startPoint y: 199, endPoint x: 243, endPoint y: 219, distance: 24.0
click at [243, 199] on div "24 Psychotherapy notes are the property of the practice and are not required to…" at bounding box center [365, 166] width 343 height 65
click at [244, 193] on div "Psychotherapy notes are the property of the practice and are not required to be…" at bounding box center [352, 163] width 244 height 59
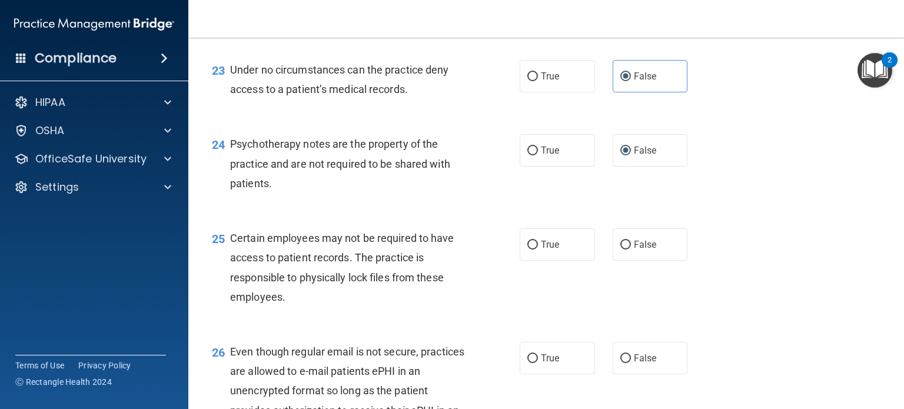
click at [229, 156] on div "24" at bounding box center [216, 145] width 27 height 22
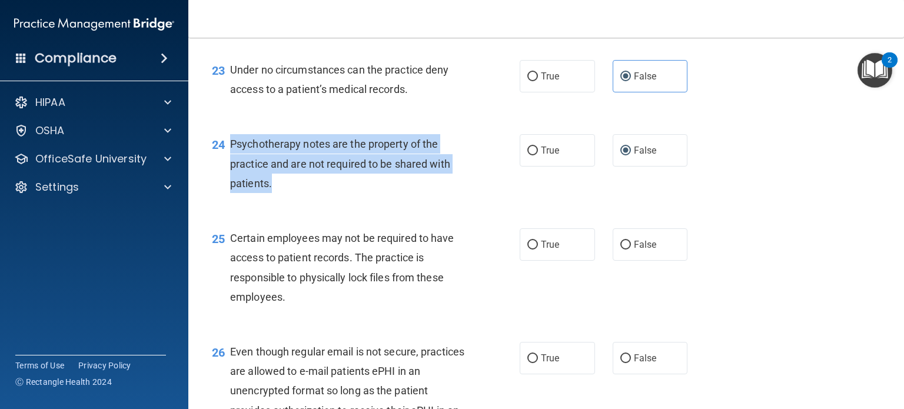
drag, startPoint x: 232, startPoint y: 201, endPoint x: 271, endPoint y: 242, distance: 55.8
click at [271, 189] on span "Psychotherapy notes are the property of the practice and are not required to be…" at bounding box center [340, 163] width 220 height 51
copy span "Psychotherapy notes are the property of the practice and are not required to be…"
click at [313, 193] on div "Psychotherapy notes are the property of the practice and are not required to be…" at bounding box center [352, 163] width 244 height 59
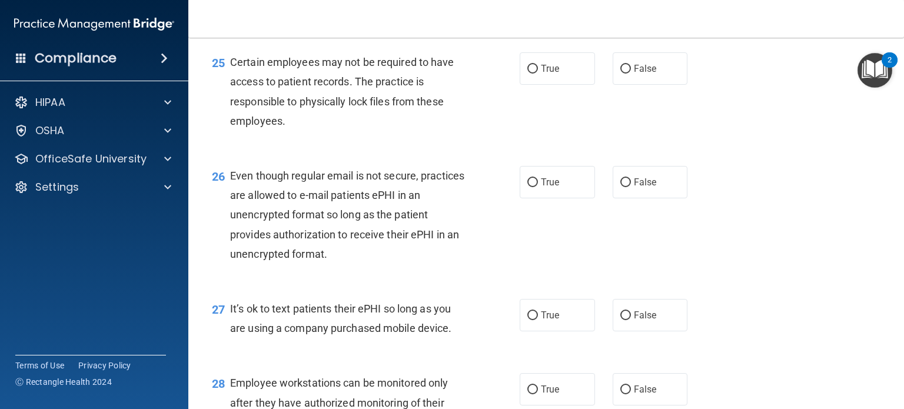
scroll to position [2648, 0]
click at [532, 84] on label "True" at bounding box center [557, 68] width 75 height 32
click at [532, 73] on input "True" at bounding box center [532, 68] width 11 height 9
radio input "true"
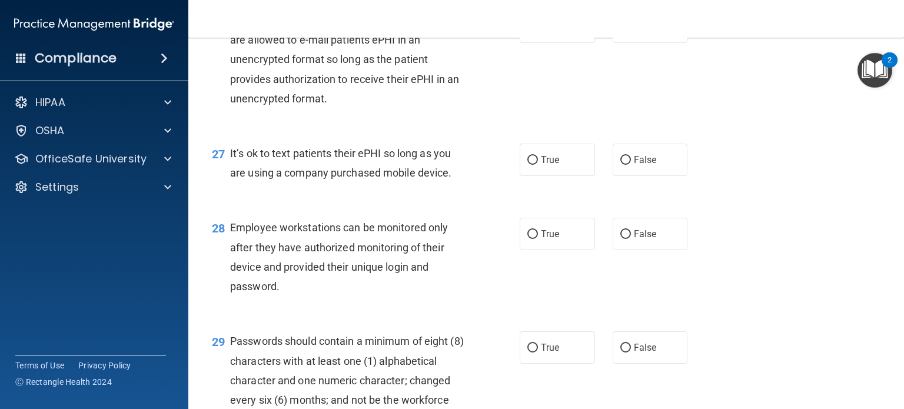
scroll to position [2824, 0]
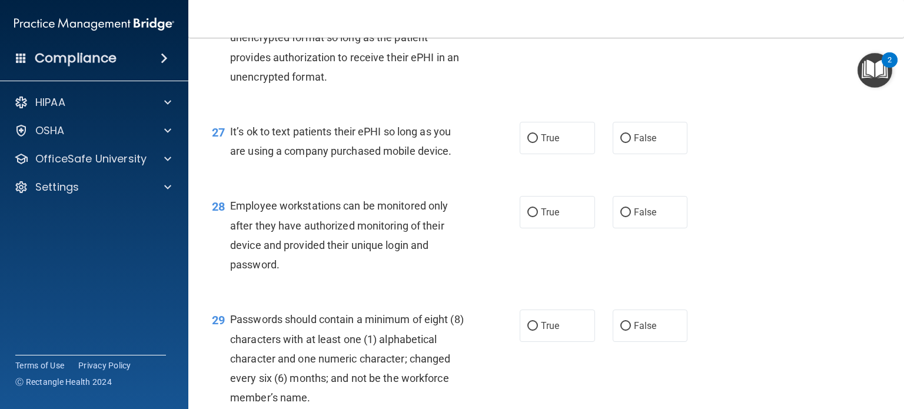
drag, startPoint x: 232, startPoint y: 188, endPoint x: 482, endPoint y: 208, distance: 250.8
click at [483, 167] on div "27 It’s ok to text patients their ePHI so long as you are using a company purch…" at bounding box center [365, 144] width 343 height 45
copy span "t’s ok to text patients their ePHI so long as you are using a company purchased…"
click at [613, 228] on label "False" at bounding box center [650, 212] width 75 height 32
click at [620, 217] on input "False" at bounding box center [625, 212] width 11 height 9
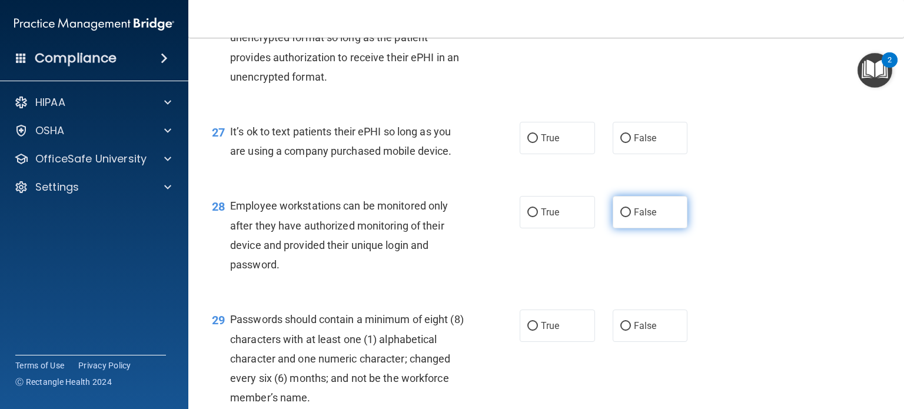
radio input "true"
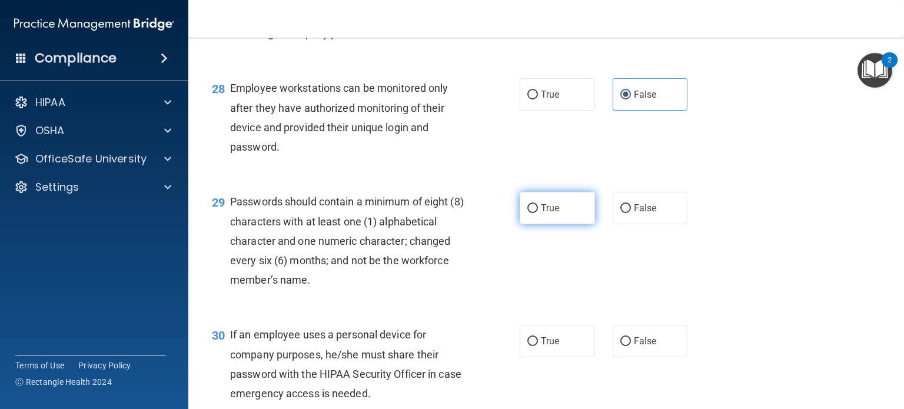
click at [530, 213] on input "True" at bounding box center [532, 208] width 11 height 9
radio input "true"
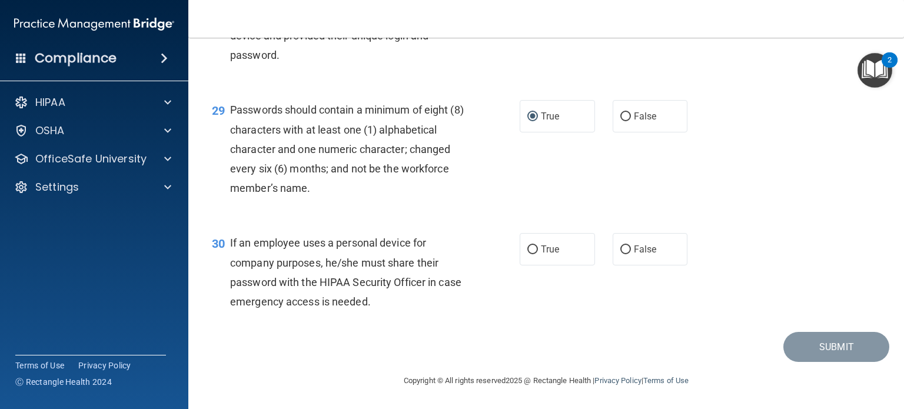
scroll to position [3093, 0]
click at [520, 246] on label "True" at bounding box center [557, 249] width 75 height 32
click at [527, 246] on input "True" at bounding box center [532, 249] width 11 height 9
radio input "true"
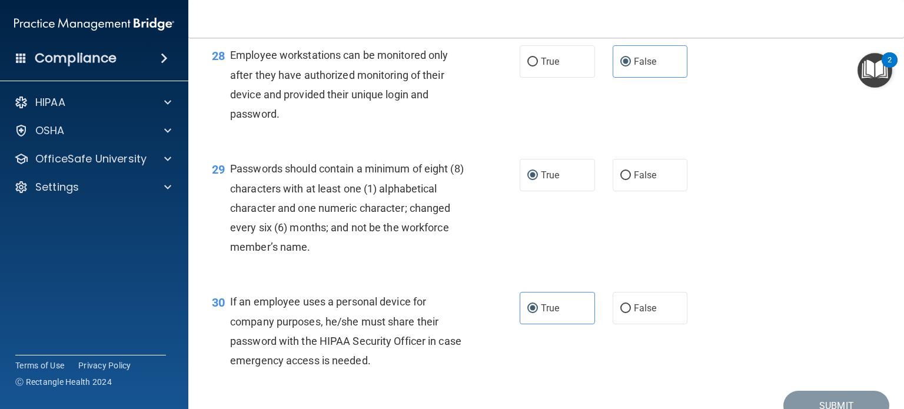
scroll to position [2916, 0]
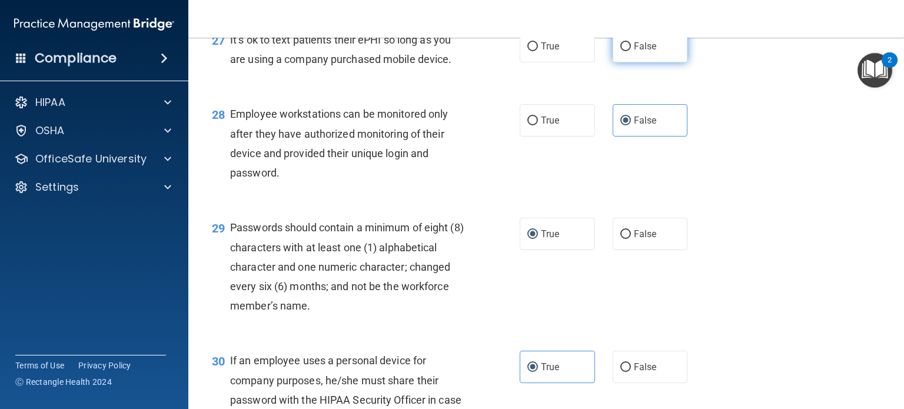
click at [623, 51] on input "False" at bounding box center [625, 46] width 11 height 9
radio input "true"
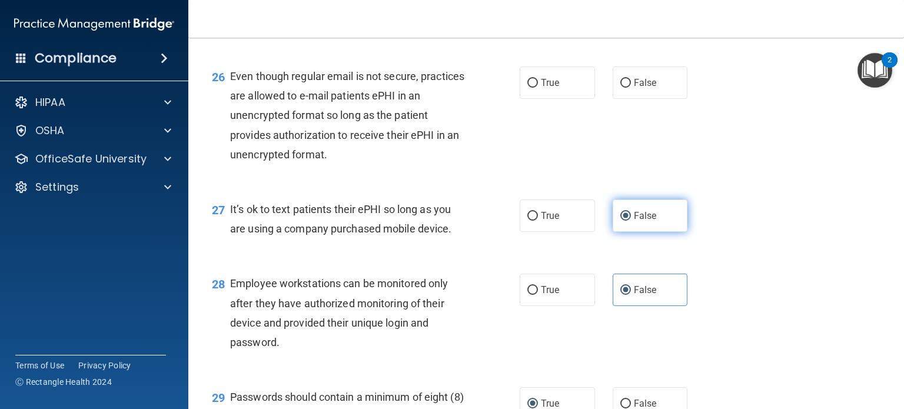
scroll to position [2740, 0]
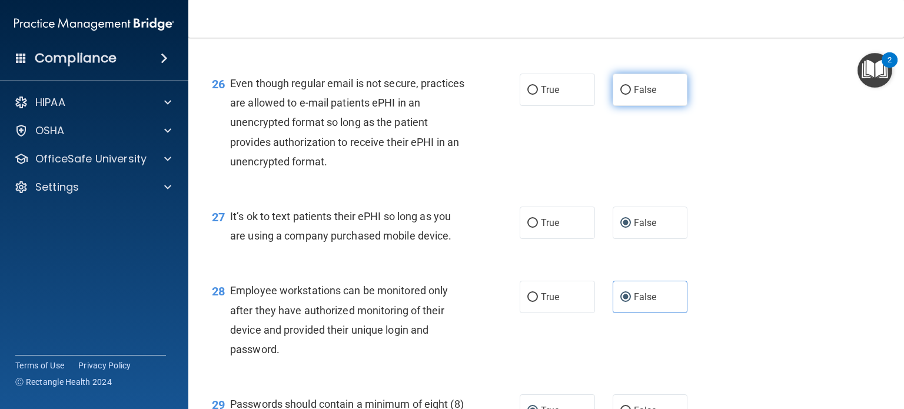
click at [613, 106] on label "False" at bounding box center [650, 90] width 75 height 32
click at [620, 95] on input "False" at bounding box center [625, 90] width 11 height 9
radio input "true"
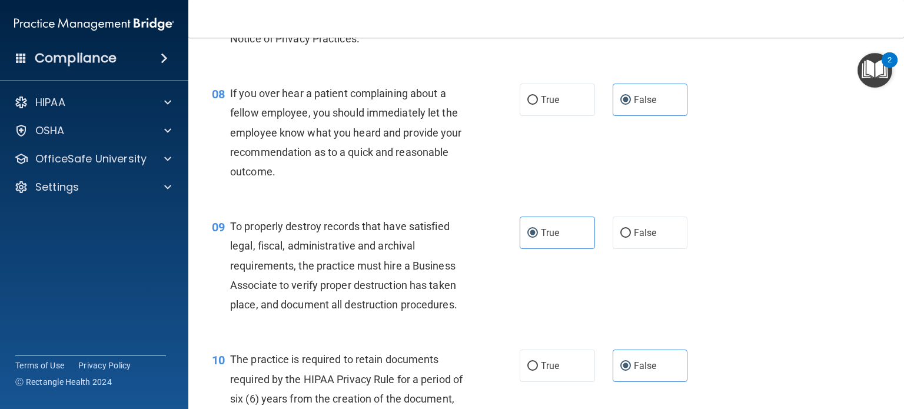
scroll to position [3093, 0]
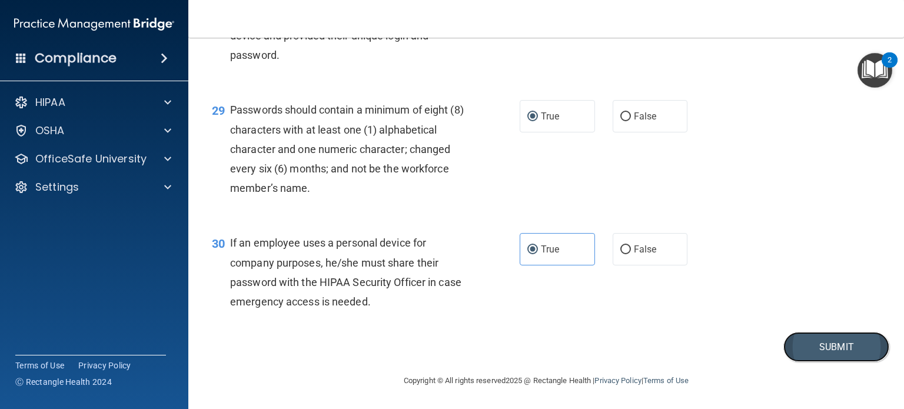
click at [824, 344] on button "Submit" at bounding box center [836, 347] width 106 height 30
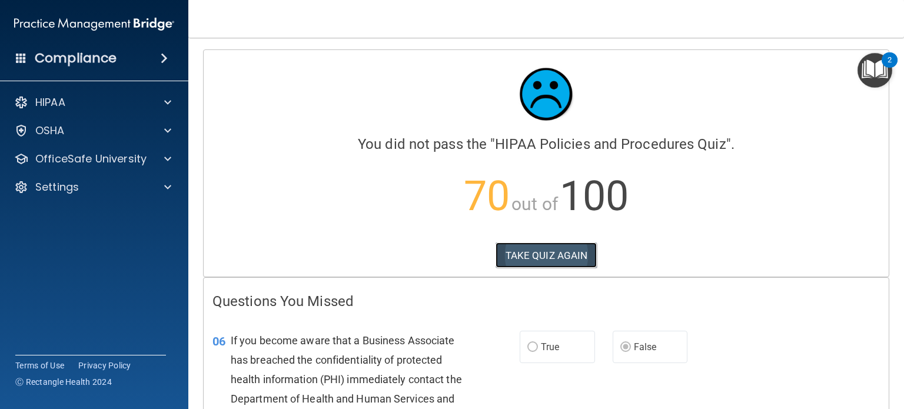
click at [560, 259] on button "TAKE QUIZ AGAIN" at bounding box center [546, 255] width 102 height 26
